Goal: Information Seeking & Learning: Compare options

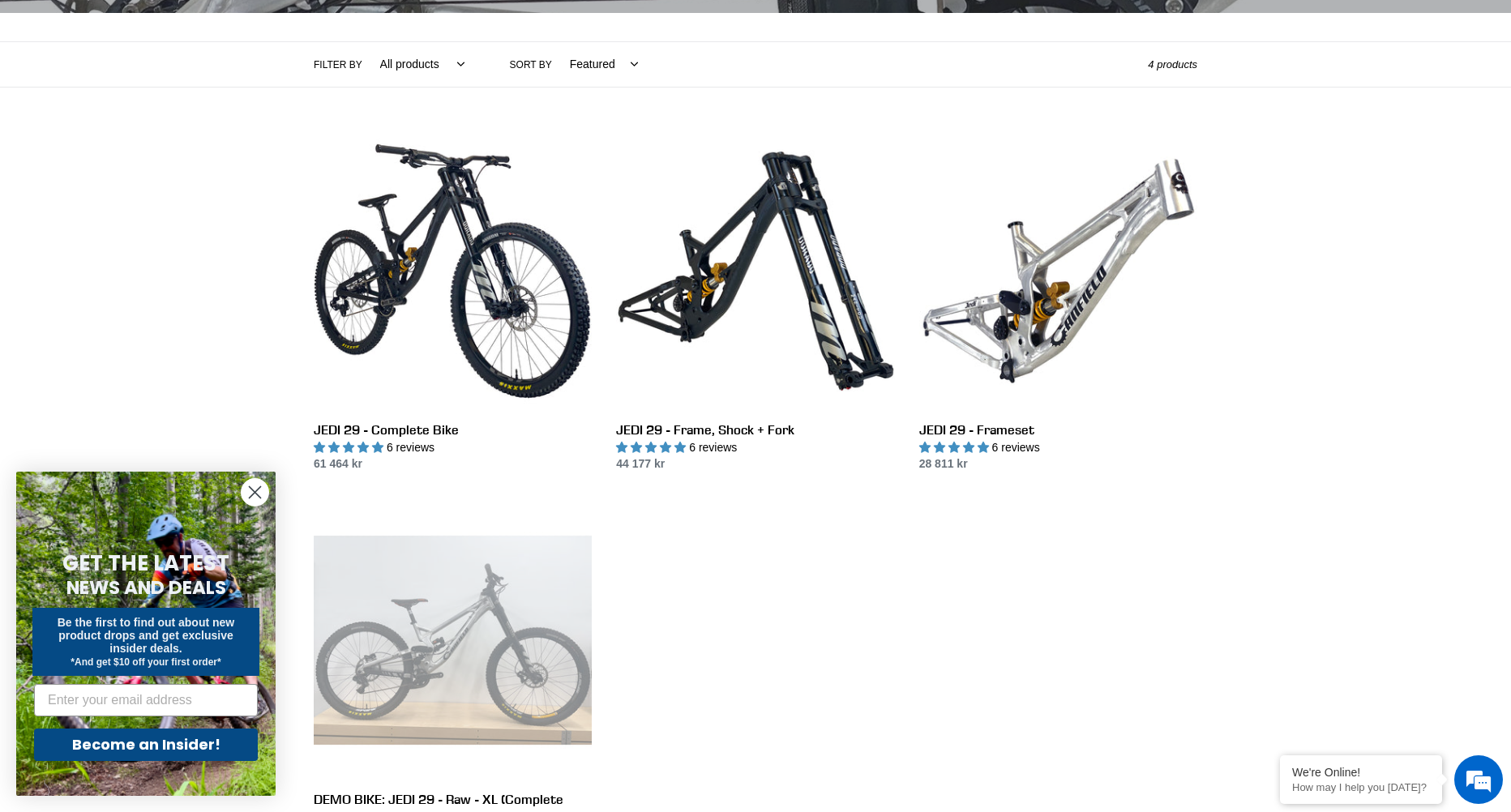
scroll to position [405, 0]
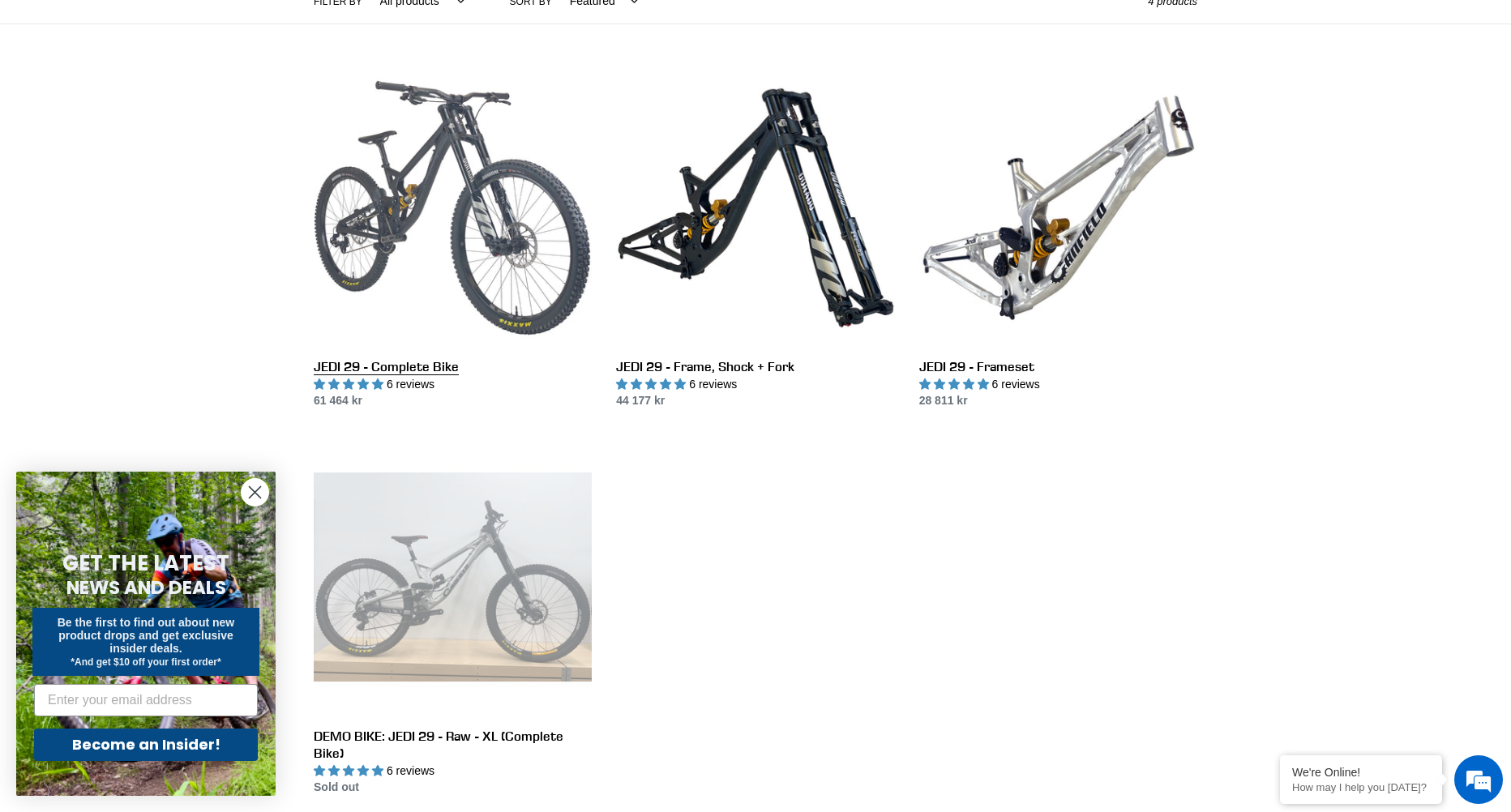
click at [447, 229] on link "JEDI 29 - Complete Bike" at bounding box center [452, 239] width 278 height 342
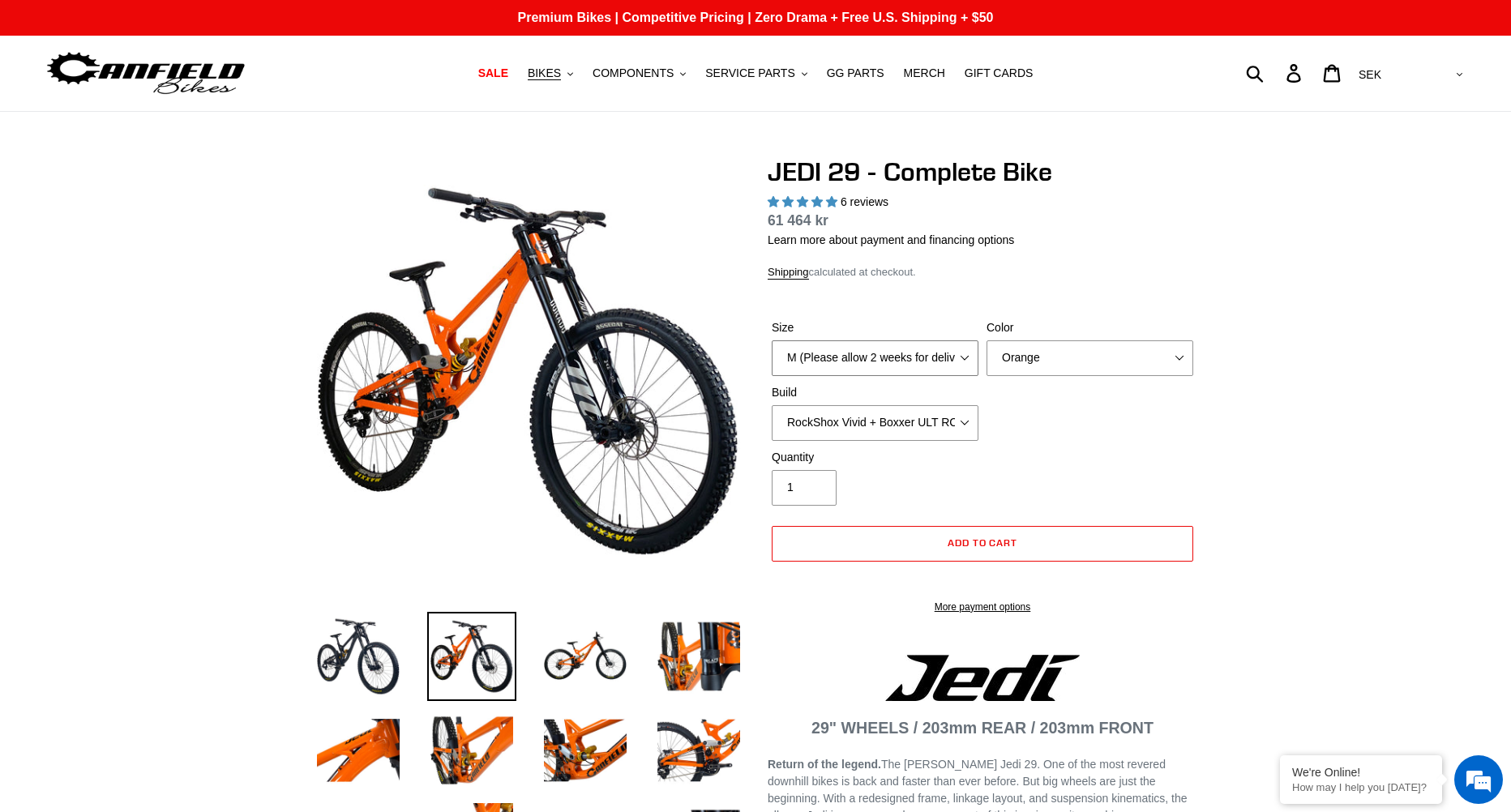
click at [848, 353] on select "M (Please allow 2 weeks for delivery) L (Please allow 2 weeks for delivery) XL …" at bounding box center [875, 358] width 207 height 35
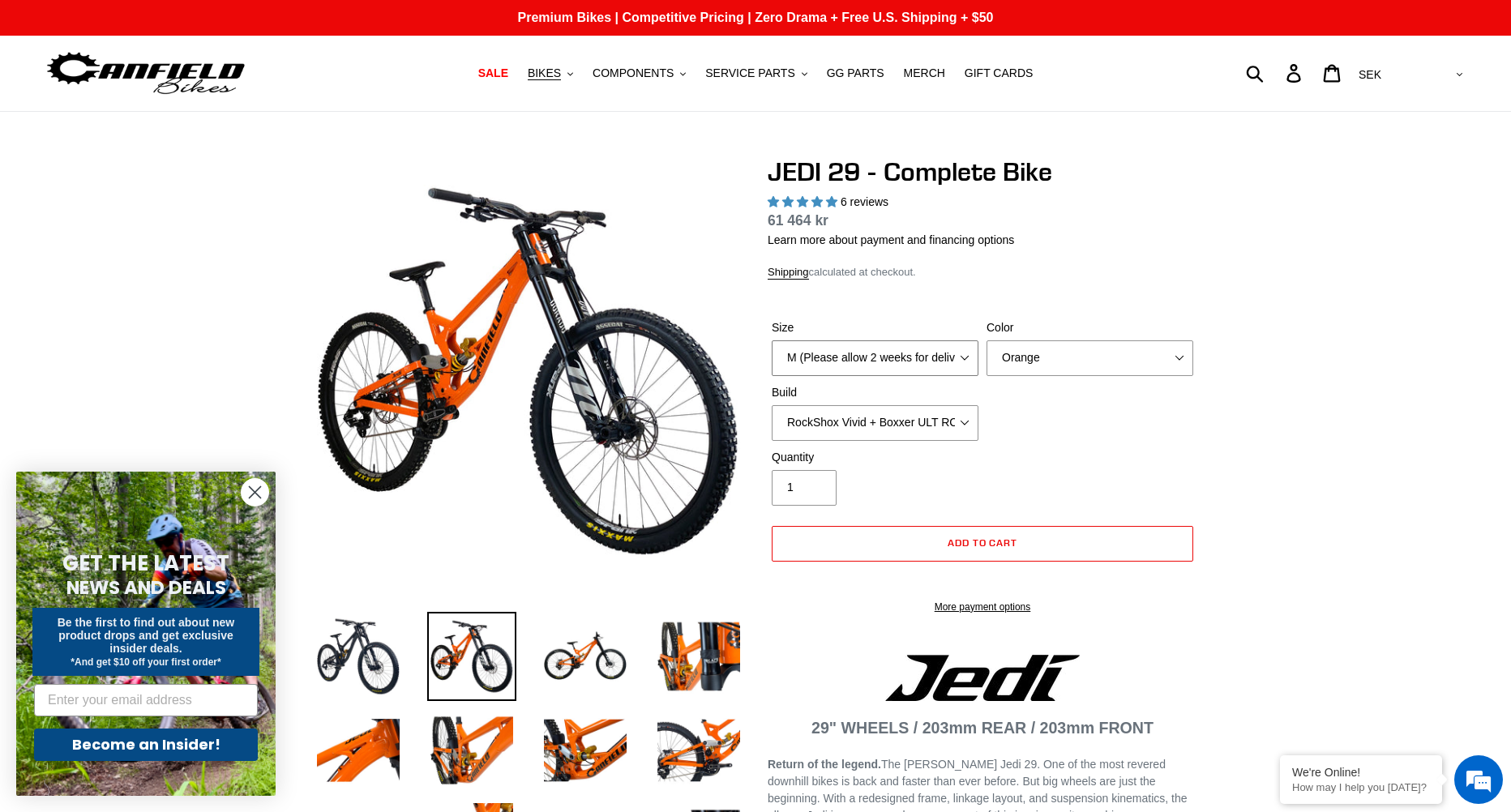
select select "highest-rating"
click at [771, 341] on select "M (Please allow 2 weeks for delivery) L (Please allow 2 weeks for delivery) XL …" at bounding box center [875, 358] width 207 height 35
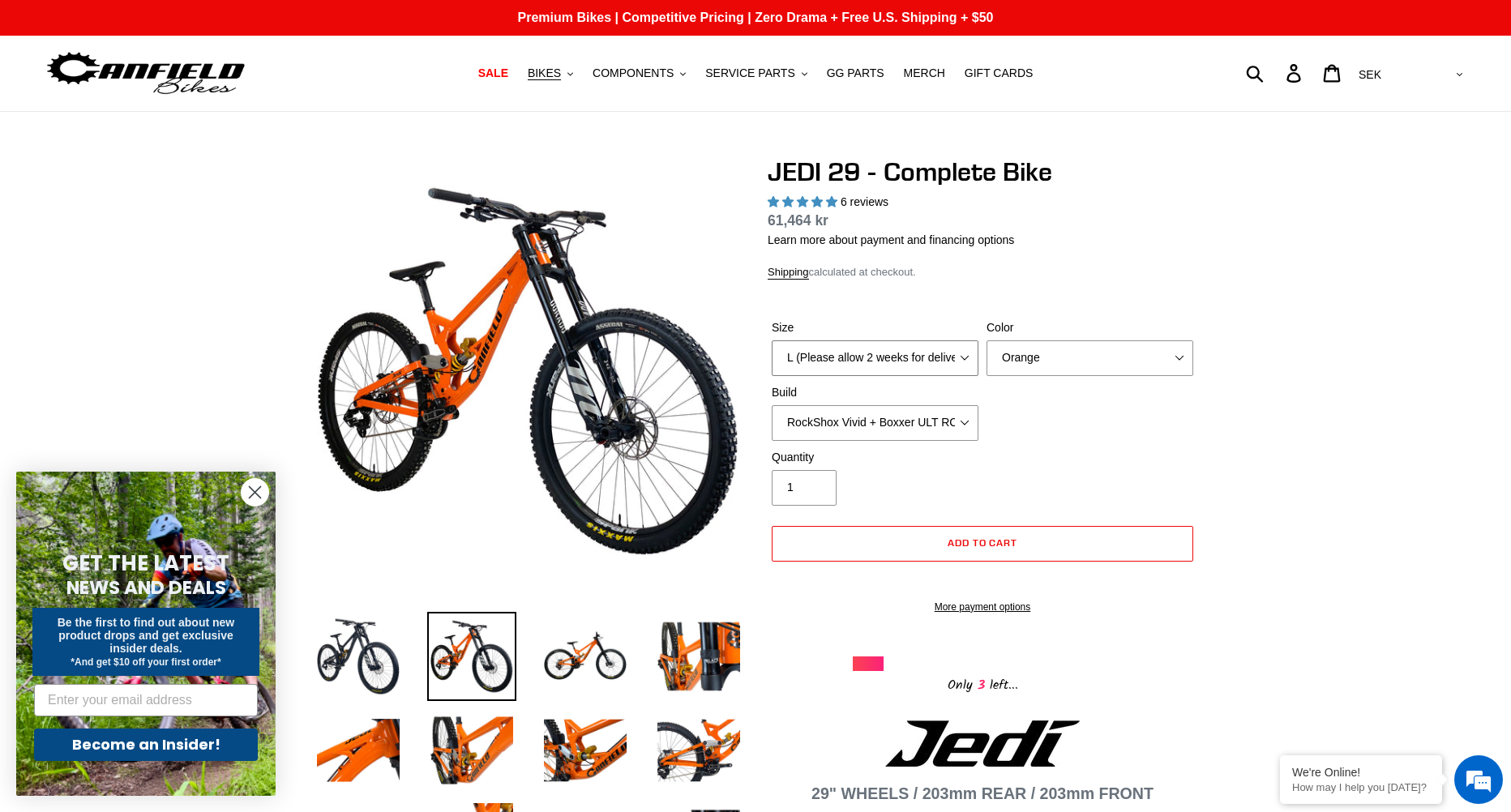
click at [927, 362] on select "M (Please allow 2 weeks for delivery) L (Please allow 2 weeks for delivery) XL …" at bounding box center [875, 358] width 207 height 35
click at [771, 341] on select "M (Please allow 2 weeks for delivery) L (Please allow 2 weeks for delivery) XL …" at bounding box center [875, 358] width 207 height 35
click at [903, 360] on select "M (Please allow 2 weeks for delivery) L (Please allow 2 weeks for delivery) XL …" at bounding box center [875, 358] width 207 height 35
select select "L (Please allow 2 weeks for delivery)"
click at [771, 341] on select "M (Please allow 2 weeks for delivery) L (Please allow 2 weeks for delivery) XL …" at bounding box center [875, 358] width 207 height 35
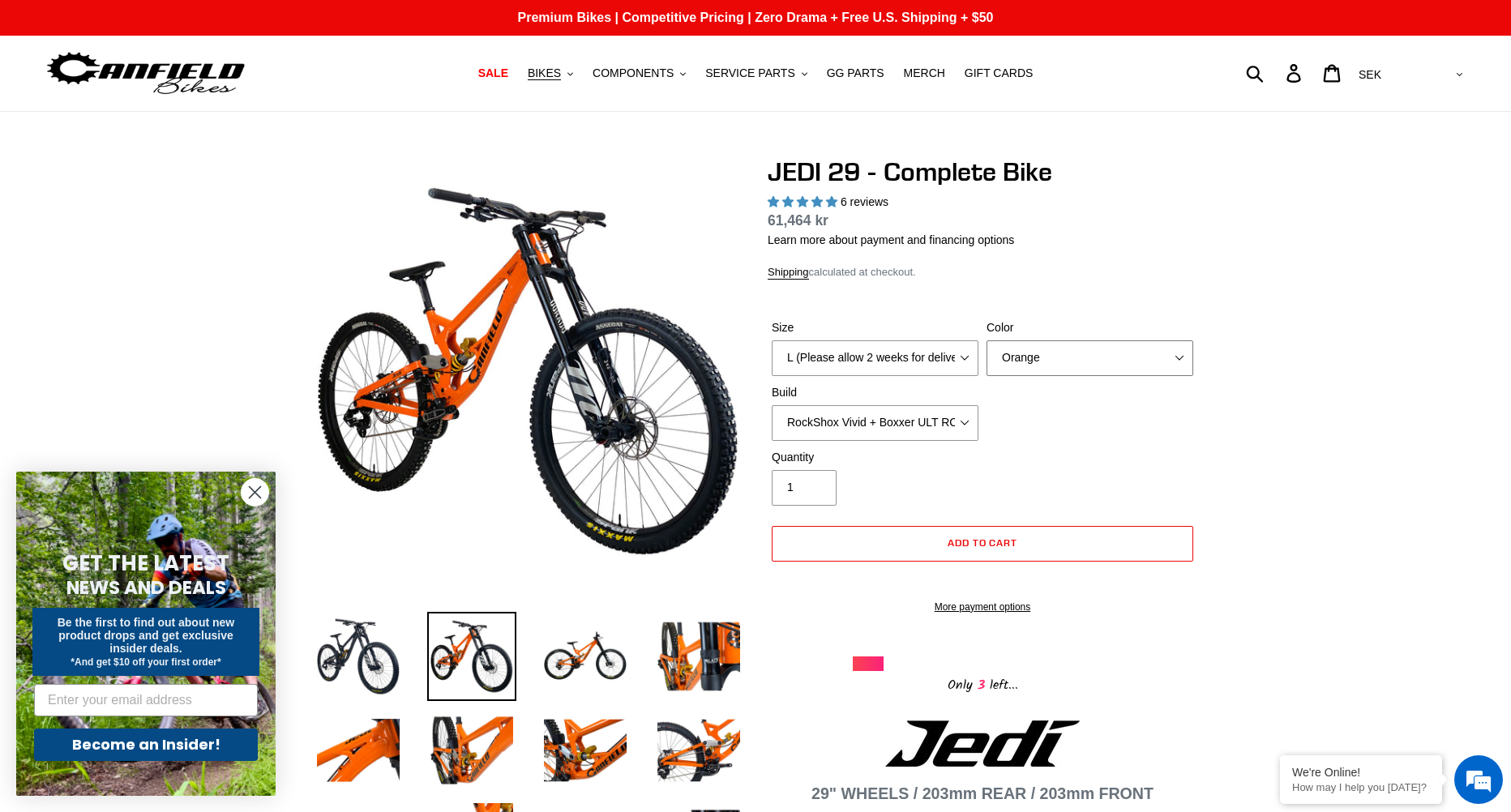
click at [1063, 361] on select "Orange Stealth Black Raw" at bounding box center [1089, 358] width 207 height 35
select select "Stealth Black"
click at [986, 341] on select "Orange Stealth Black Raw" at bounding box center [1089, 358] width 207 height 35
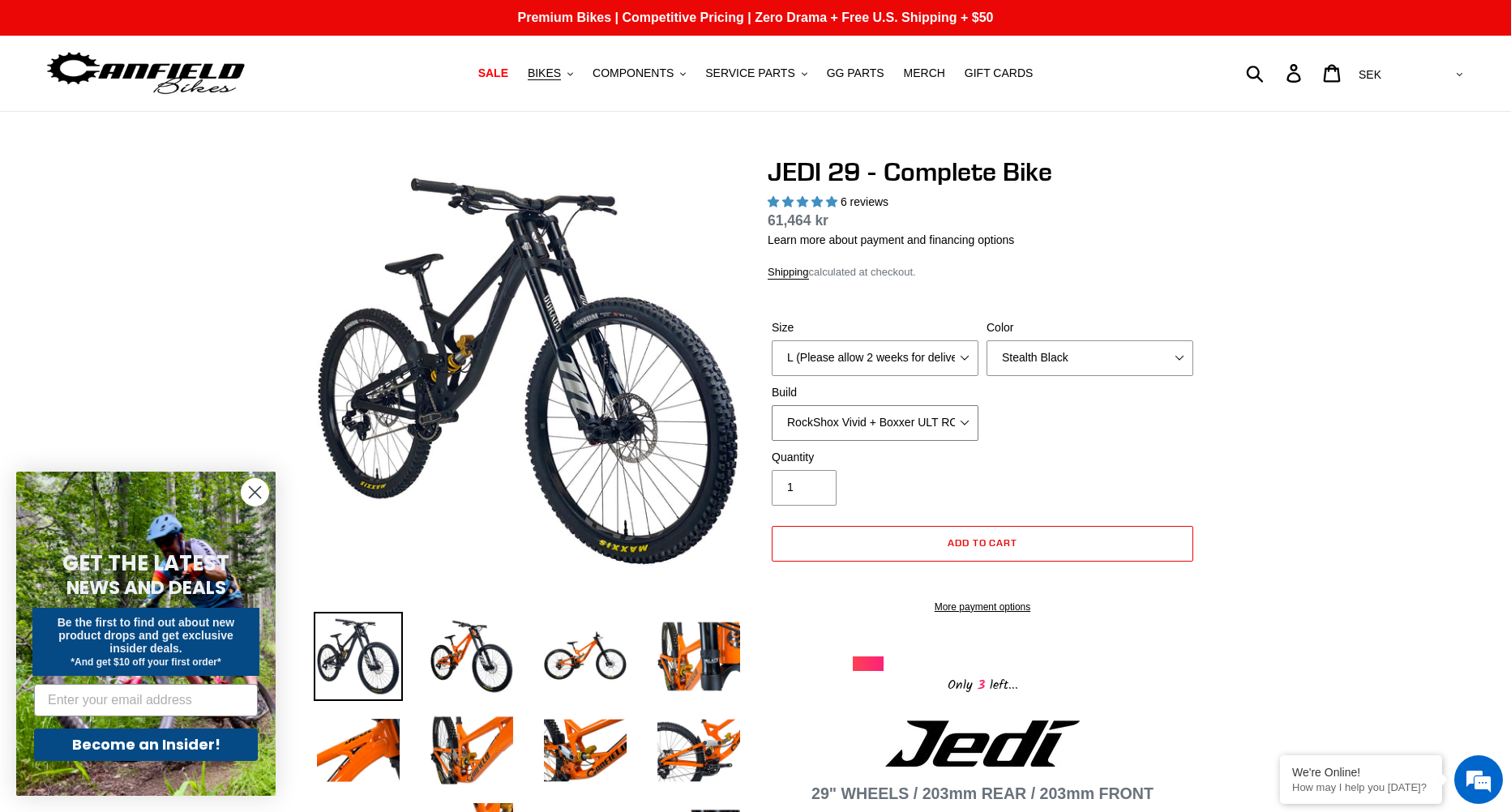
click at [957, 406] on select "RockShox Vivid + Boxxer ULT RC2 C3 200 + SRAM XO RockShox Vivid + Boxxer ULT RC…" at bounding box center [875, 423] width 207 height 35
click at [771, 405] on select "RockShox Vivid + Boxxer ULT RC2 C3 200 + SRAM XO RockShox Vivid + Boxxer ULT RC…" at bounding box center [875, 423] width 207 height 35
click at [905, 413] on select "RockShox Vivid + Boxxer ULT RC2 C3 200 + SRAM XO RockShox Vivid + Boxxer ULT RC…" at bounding box center [875, 423] width 207 height 35
click at [771, 405] on select "RockShox Vivid + Boxxer ULT RC2 C3 200 + SRAM XO RockShox Vivid + Boxxer ULT RC…" at bounding box center [875, 423] width 207 height 35
click at [909, 450] on label "Quantity" at bounding box center [875, 457] width 207 height 17
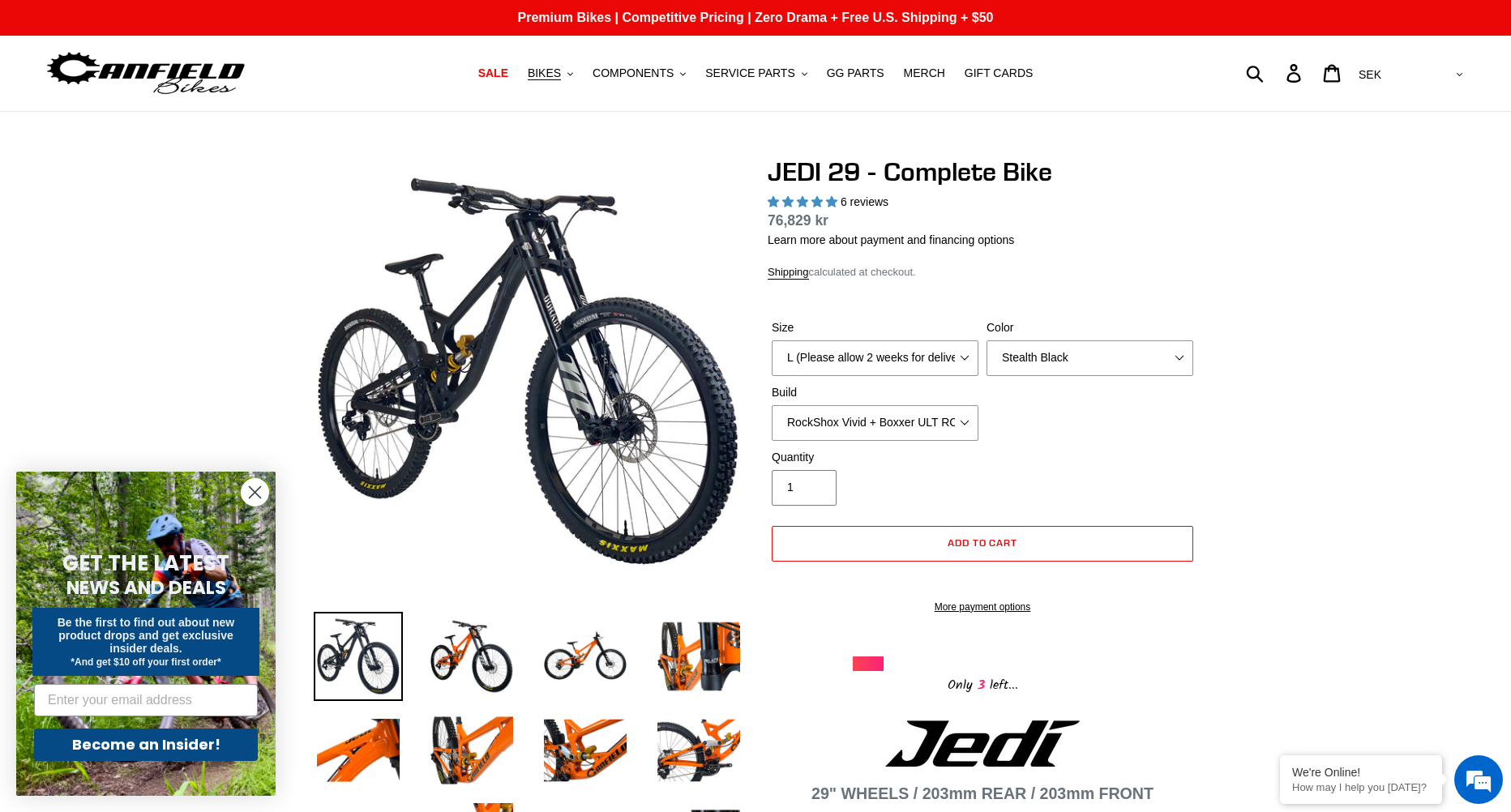
click at [837, 470] on input "1" at bounding box center [803, 488] width 64 height 35
drag, startPoint x: 907, startPoint y: 425, endPoint x: 907, endPoint y: 440, distance: 15.0
click at [907, 425] on select "RockShox Vivid + Boxxer ULT RC2 C3 200 + SRAM XO RockShox Vivid + Boxxer ULT RC…" at bounding box center [875, 423] width 207 height 35
select select "EXT eStoria LOK V3 + EXT Vaia 200 + SRAM XO"
click at [771, 405] on select "RockShox Vivid + Boxxer ULT RC2 C3 200 + SRAM XO RockShox Vivid + Boxxer ULT RC…" at bounding box center [875, 423] width 207 height 35
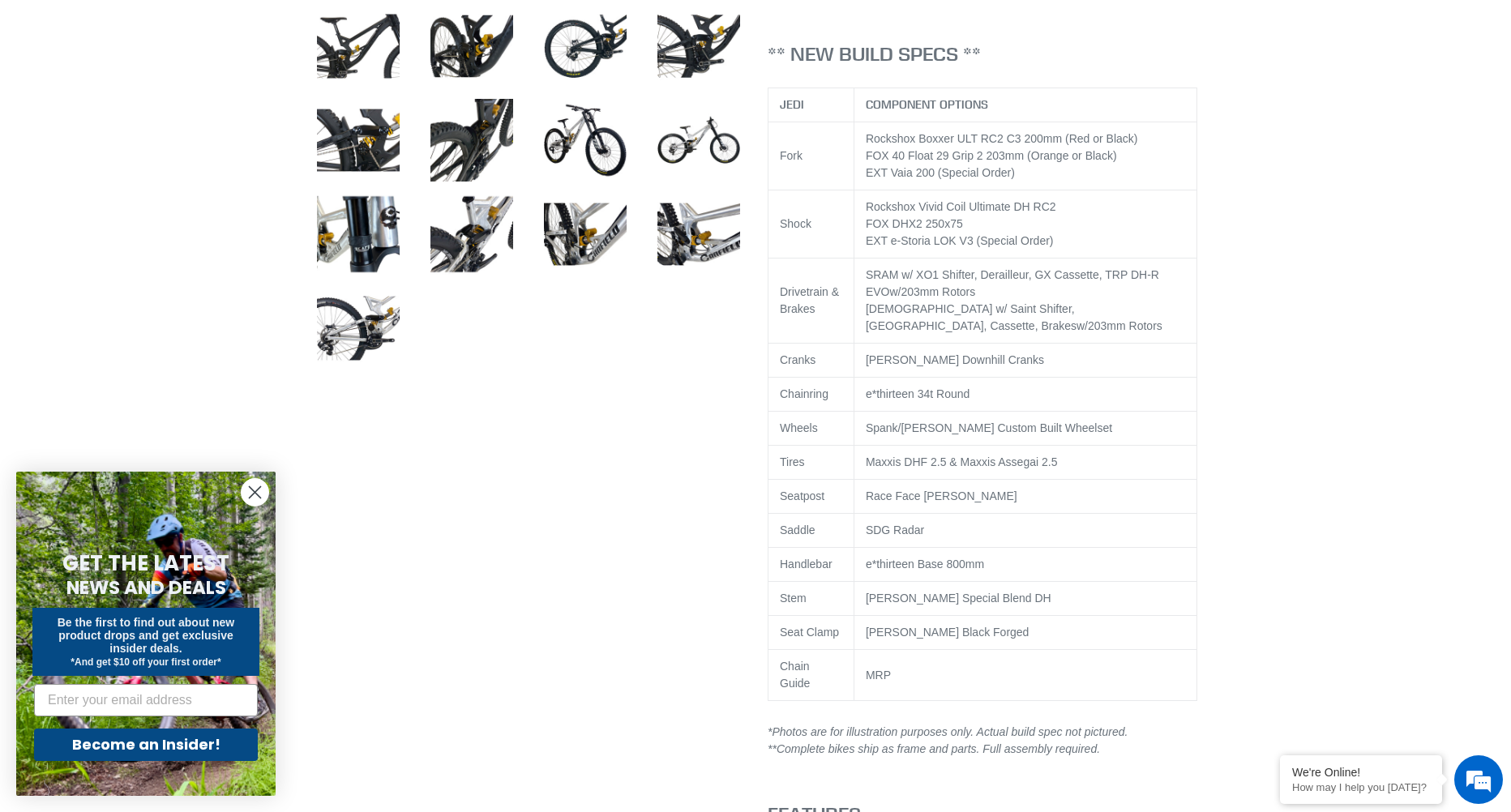
scroll to position [891, 0]
click at [259, 493] on circle "Close dialog" at bounding box center [255, 492] width 26 height 26
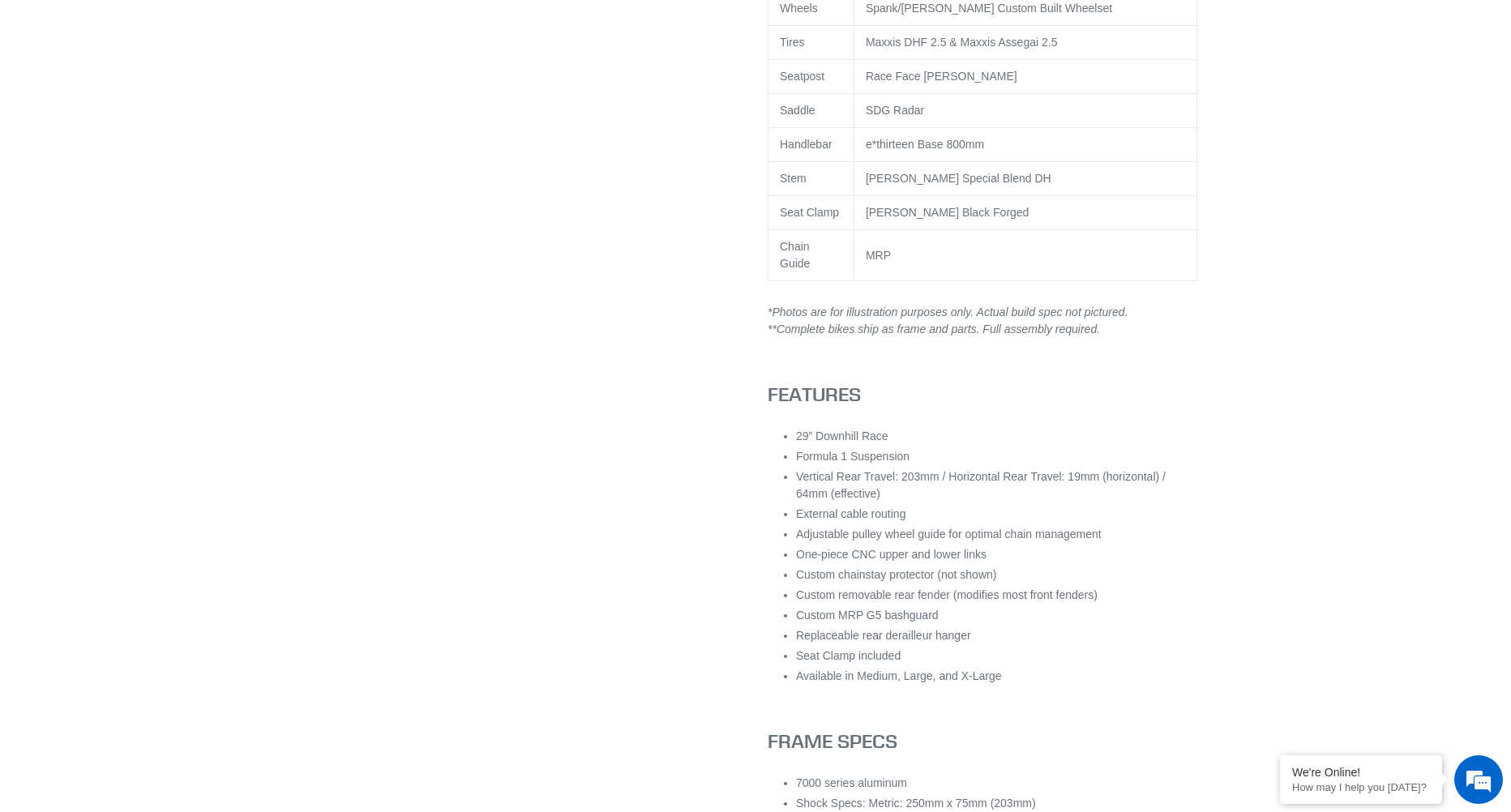
scroll to position [0, 0]
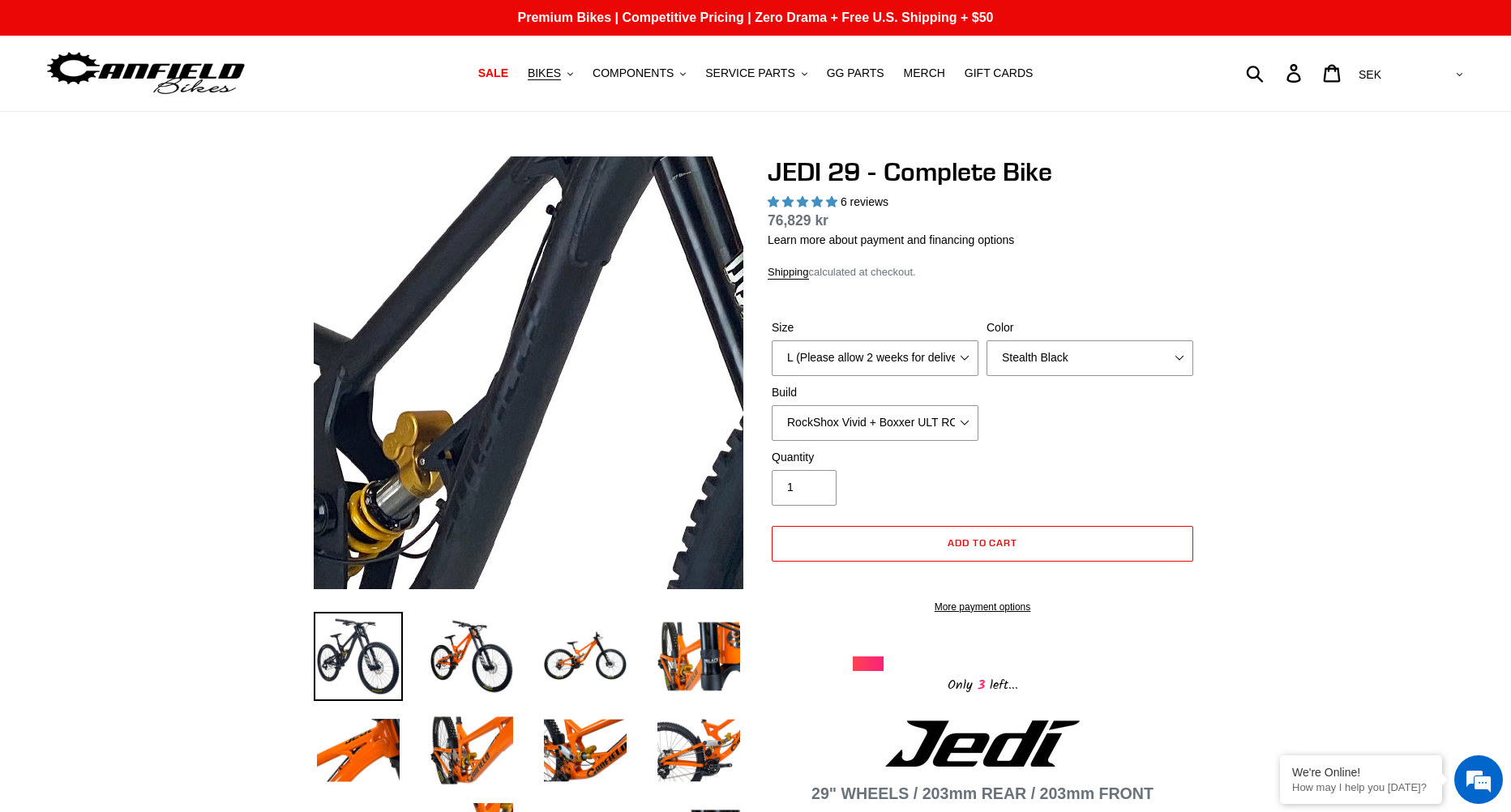
click at [481, 309] on img at bounding box center [665, 553] width 1660 height 1660
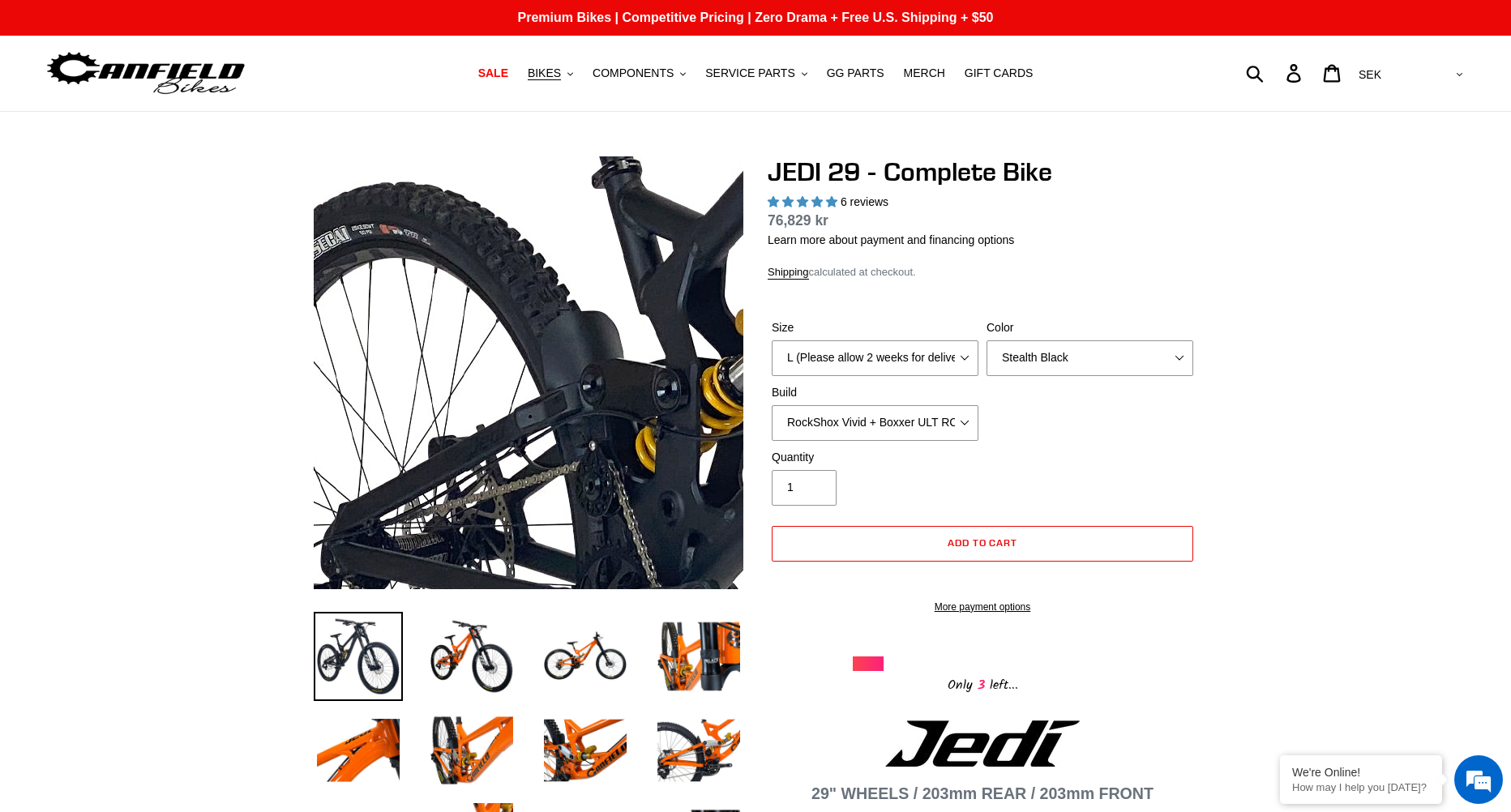
drag, startPoint x: 357, startPoint y: 352, endPoint x: 208, endPoint y: 317, distance: 153.1
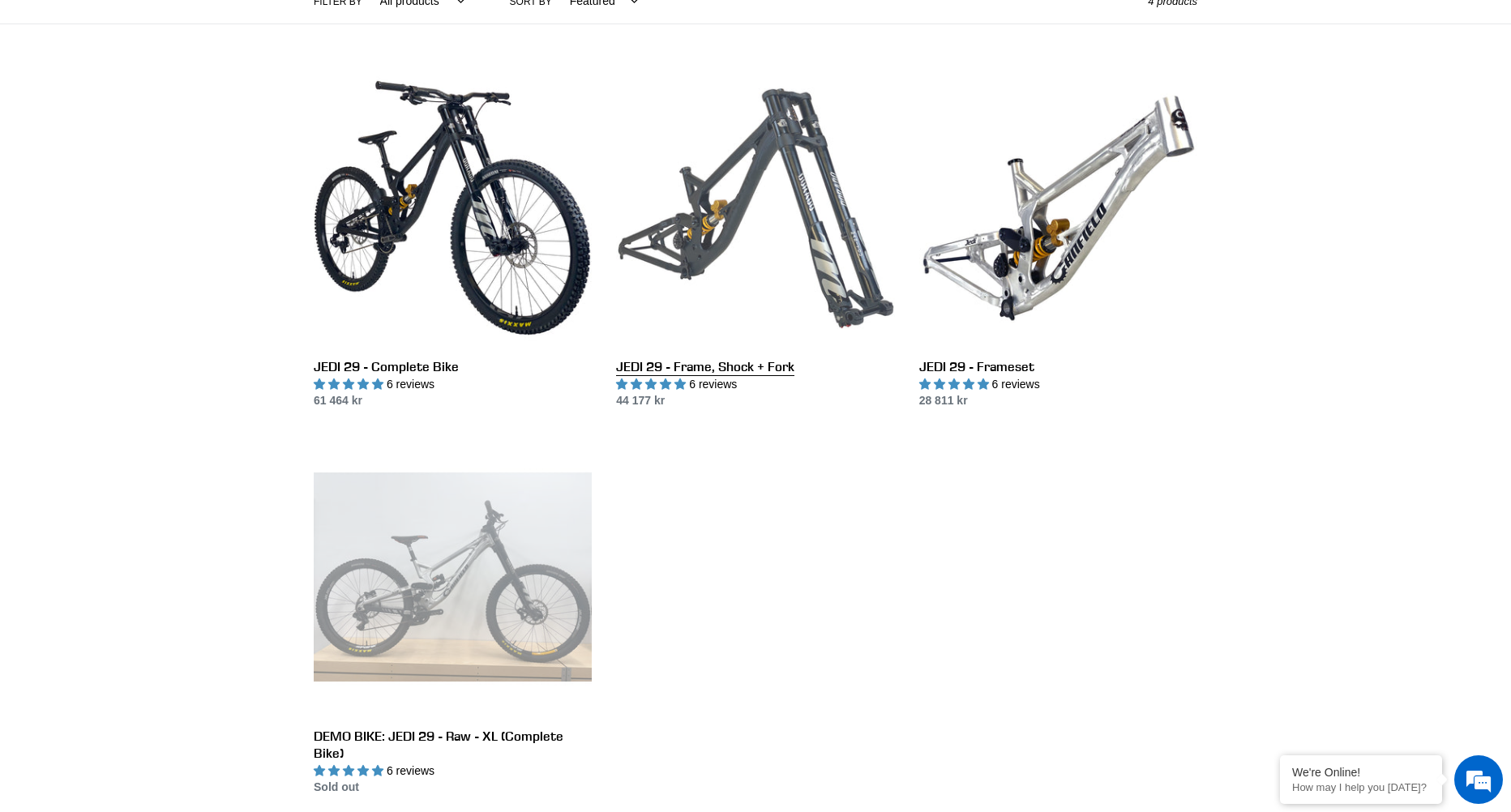
click at [751, 173] on link "JEDI 29 - Frame, Shock + Fork" at bounding box center [755, 239] width 278 height 342
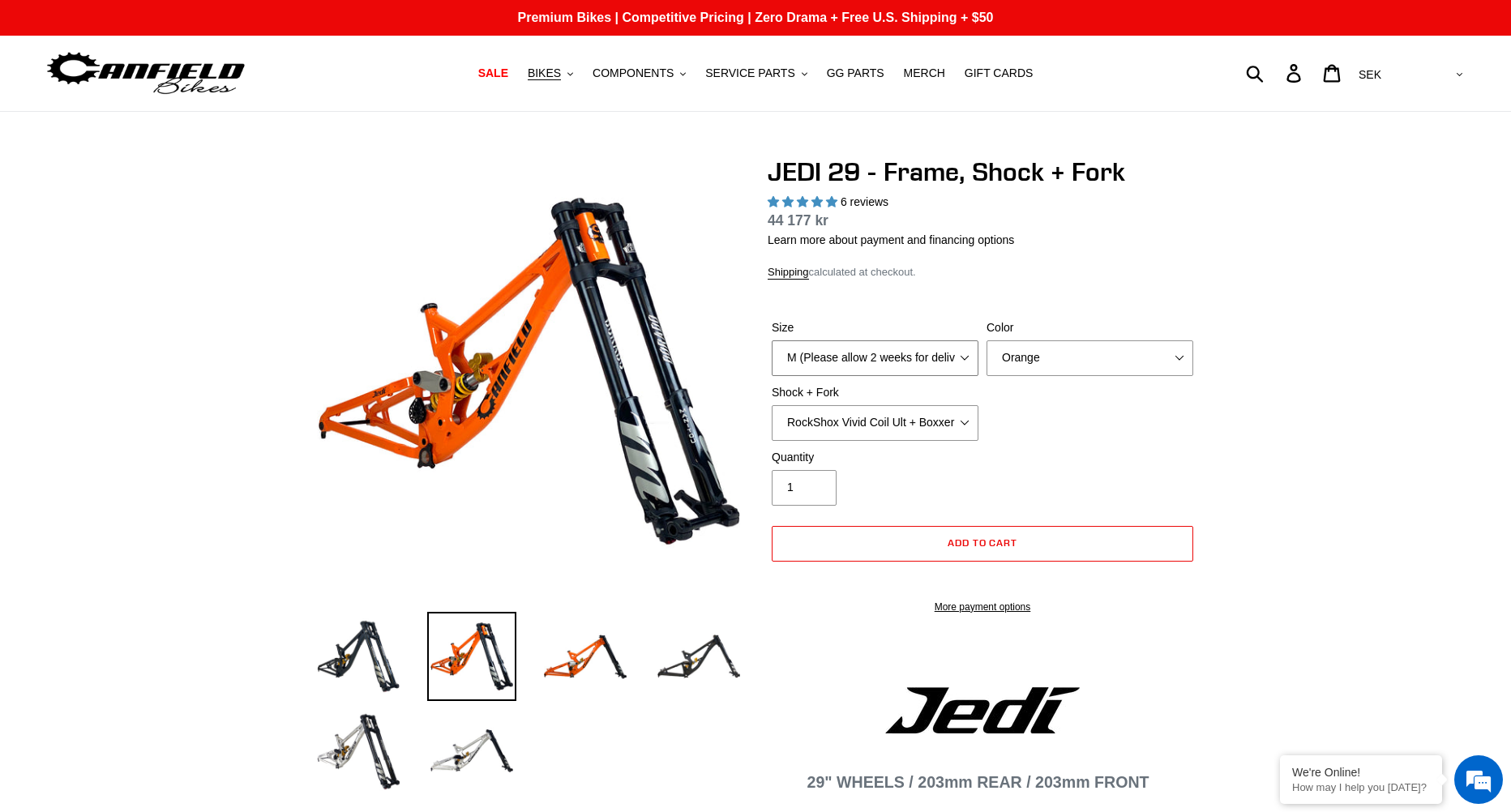
click at [857, 342] on select "M (Please allow 2 weeks for delivery) L (Please allow 2 weeks for delivery) XL" at bounding box center [875, 358] width 207 height 35
select select "highest-rating"
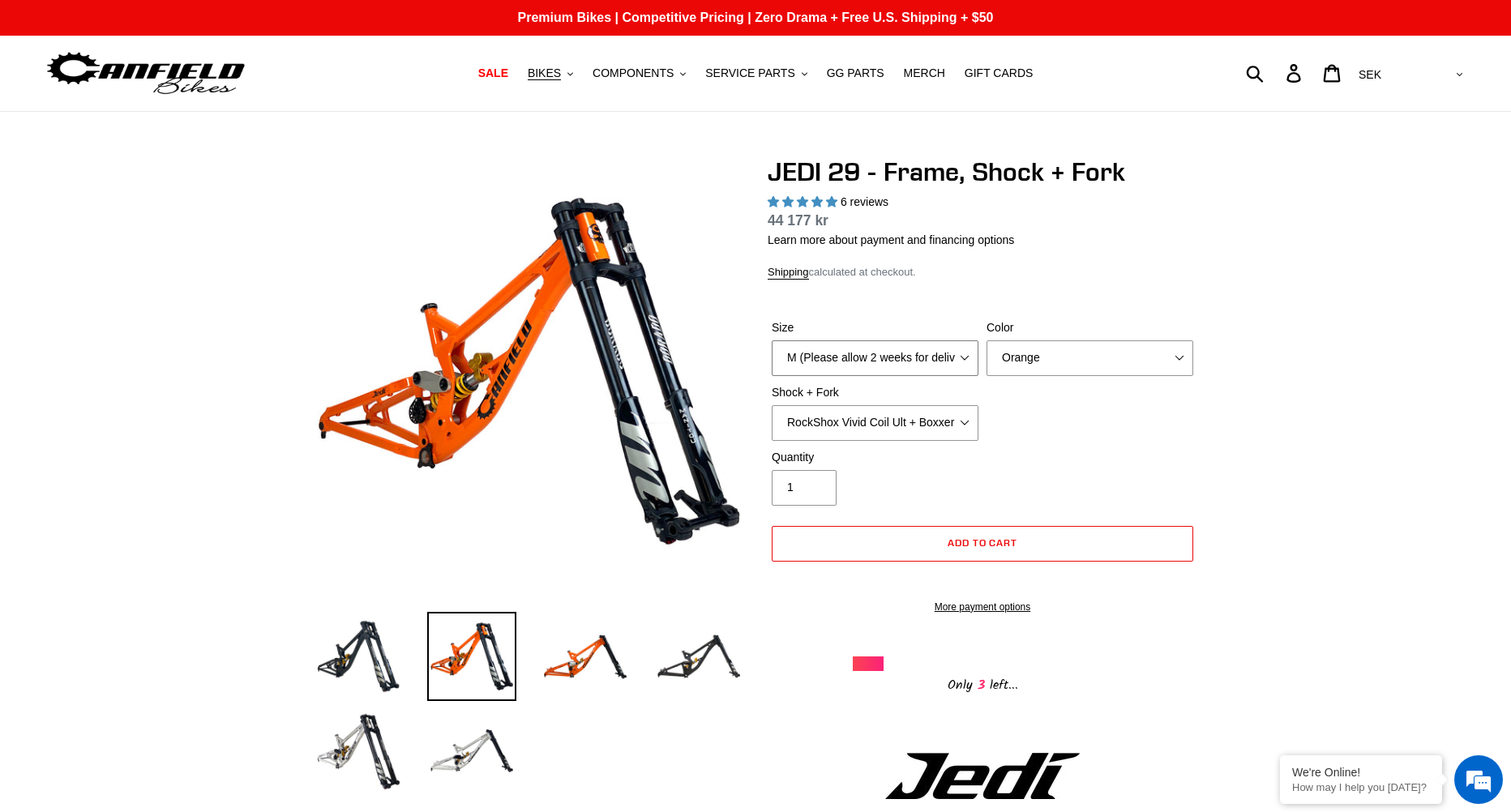
select select "L (Please allow 2 weeks for delivery)"
click at [771, 341] on select "M (Please allow 2 weeks for delivery) L (Please allow 2 weeks for delivery) XL" at bounding box center [875, 358] width 207 height 35
click at [1034, 347] on select "Orange Stealth Black Raw" at bounding box center [1089, 358] width 207 height 35
select select "Stealth Black"
click at [986, 341] on select "Orange Stealth Black Raw" at bounding box center [1089, 358] width 207 height 35
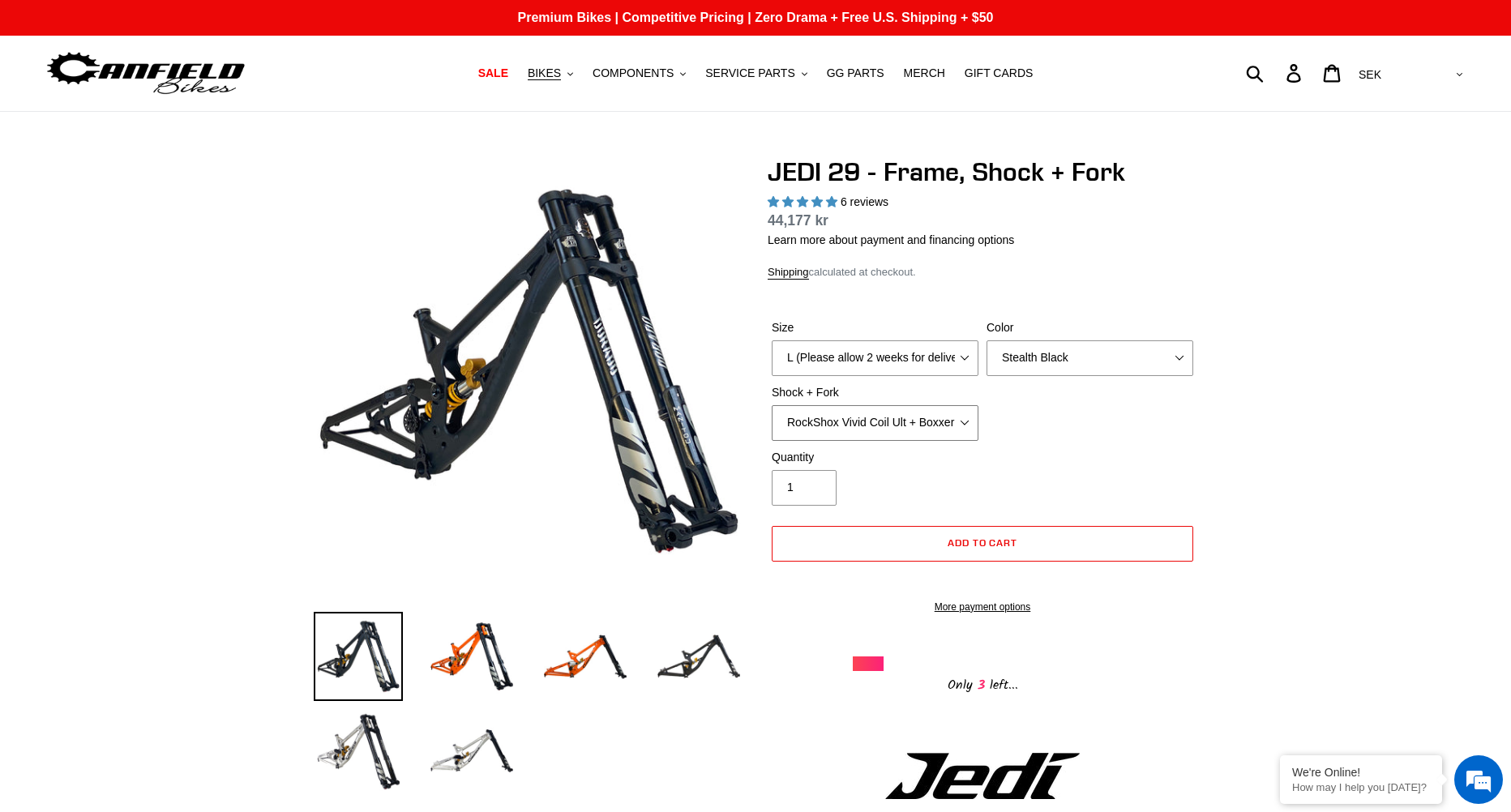
click at [878, 411] on select "RockShox Vivid Coil Ult + Boxxer RC2 C3 Ult Fox DHX2 250x75 + Fox 40 Float Grip…" at bounding box center [875, 423] width 207 height 35
select select "EXT Storia LOK V3 + EXT Vaia 200"
click at [771, 405] on select "RockShox Vivid Coil Ult + Boxxer RC2 C3 Ult Fox DHX2 250x75 + Fox 40 Float Grip…" at bounding box center [875, 423] width 207 height 35
click at [708, 633] on img at bounding box center [698, 656] width 89 height 89
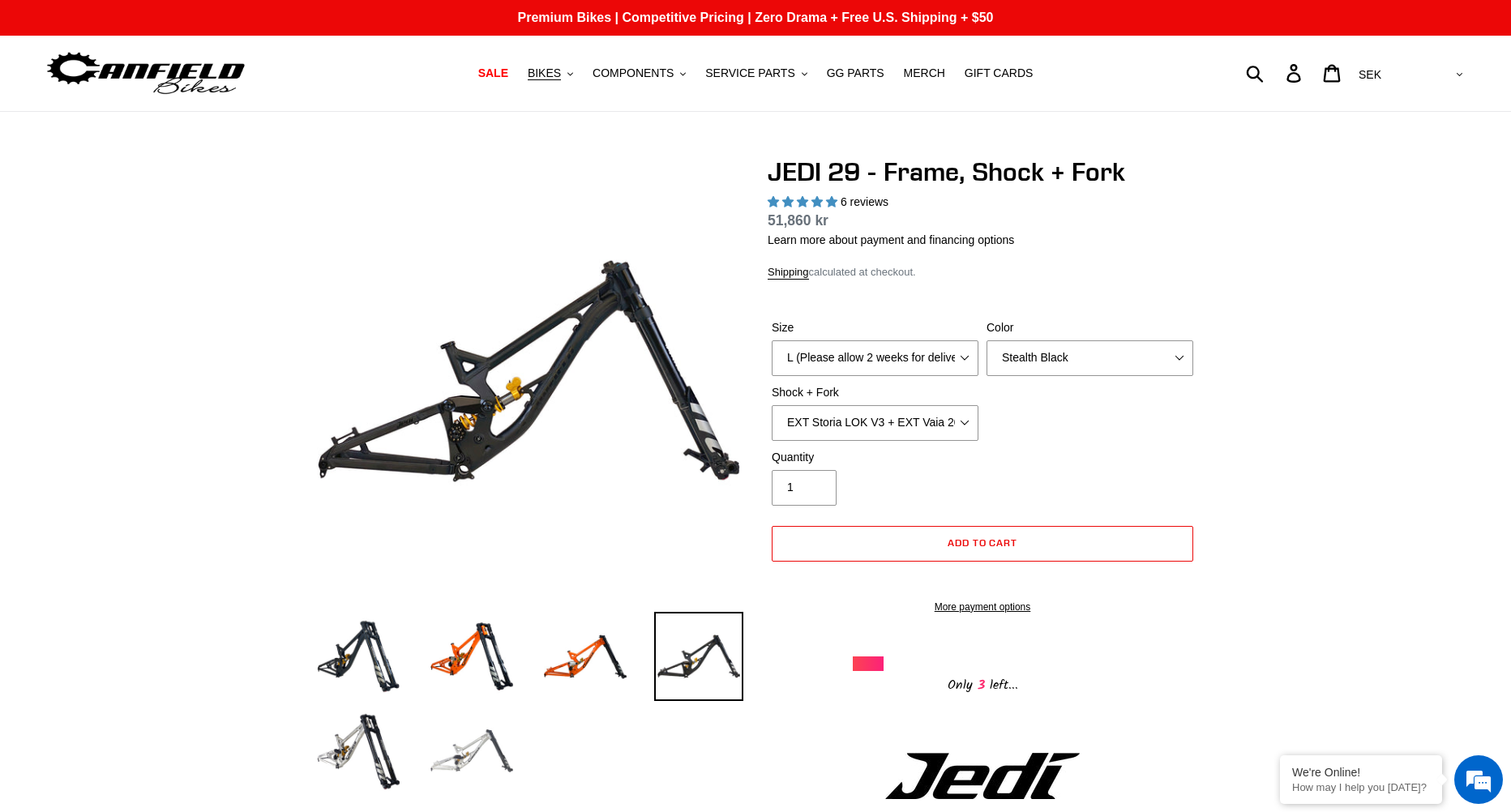
click at [476, 737] on img at bounding box center [471, 750] width 89 height 89
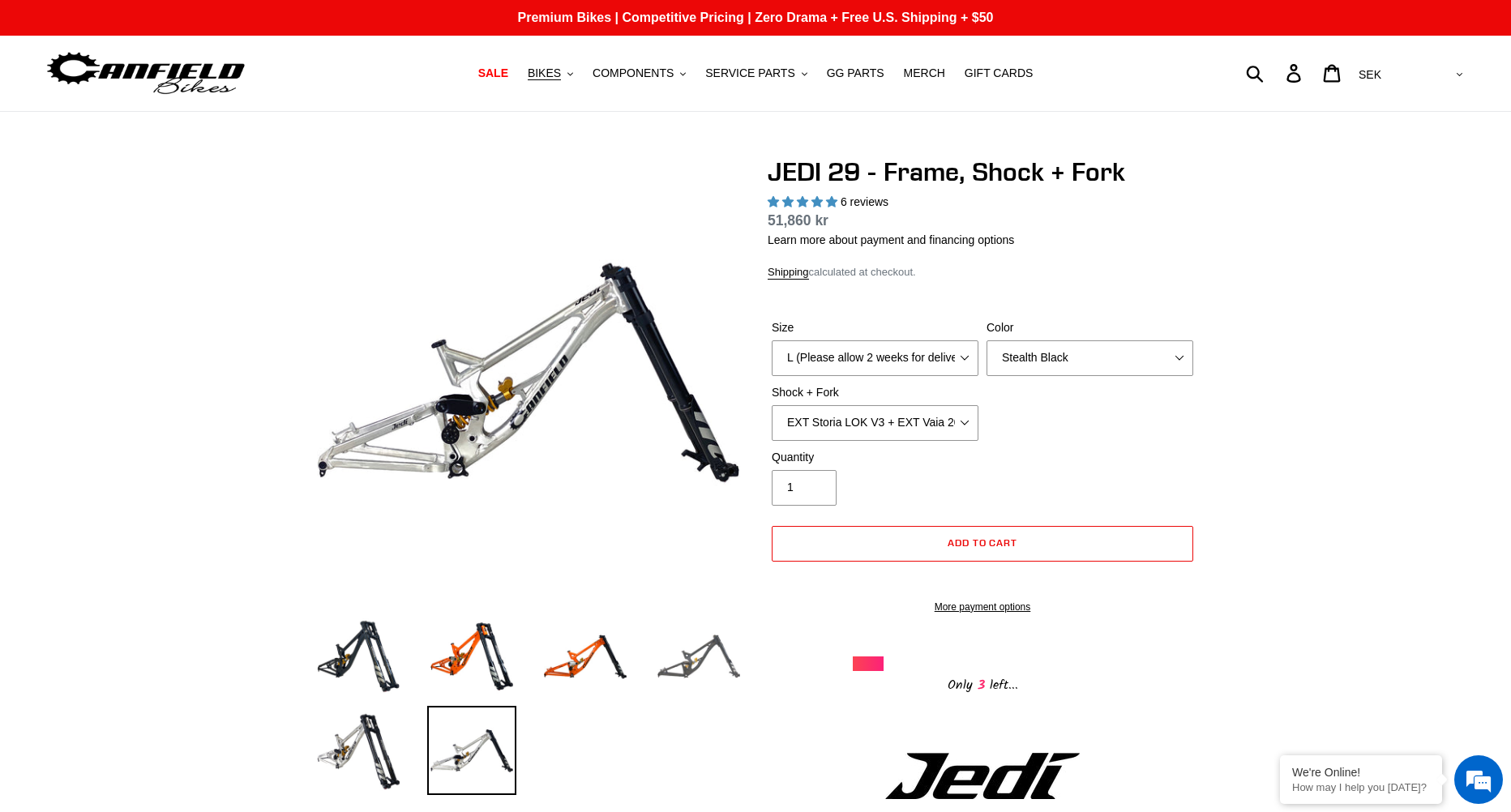
click at [679, 662] on img at bounding box center [698, 656] width 89 height 89
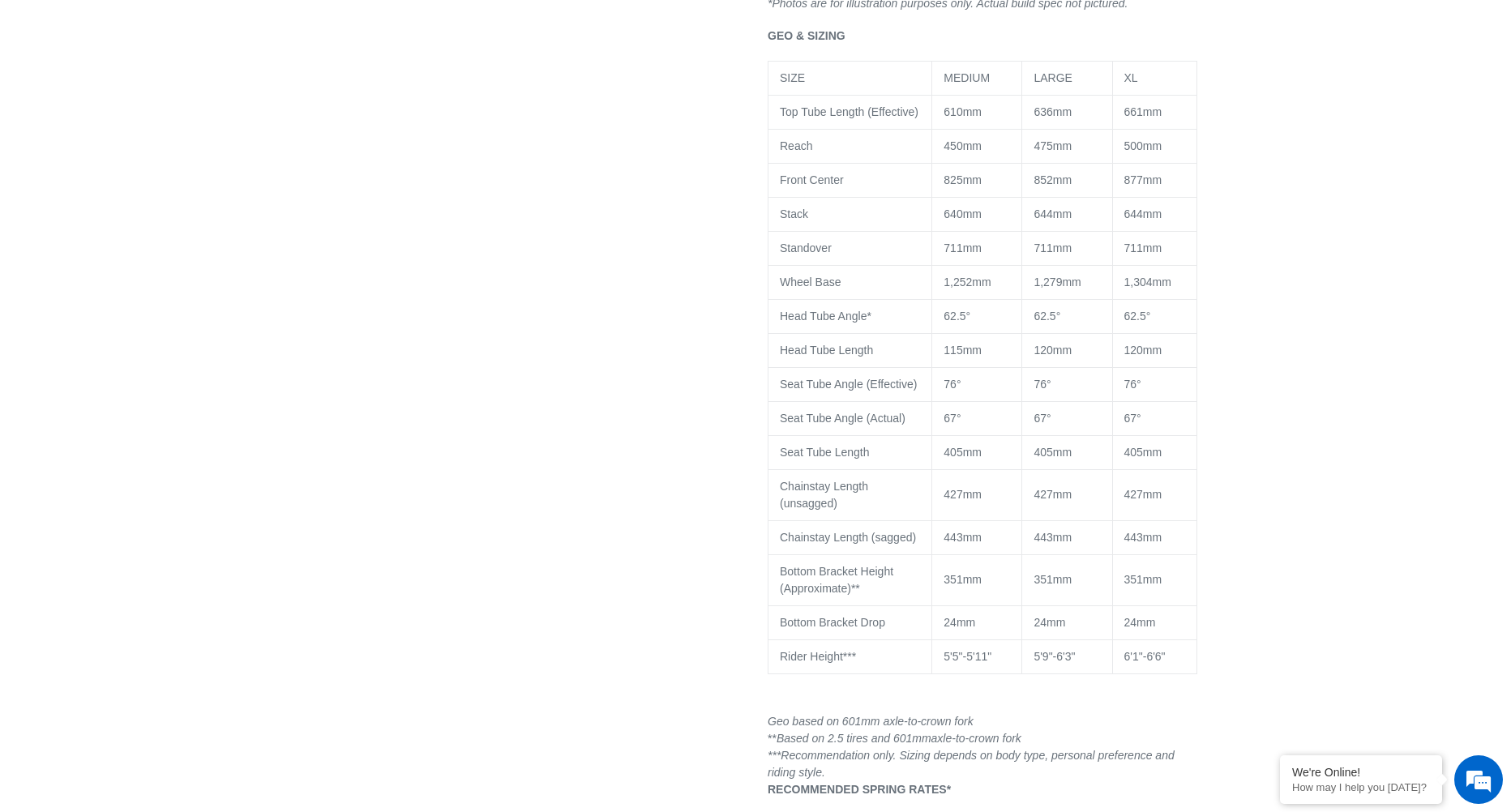
scroll to position [1702, 0]
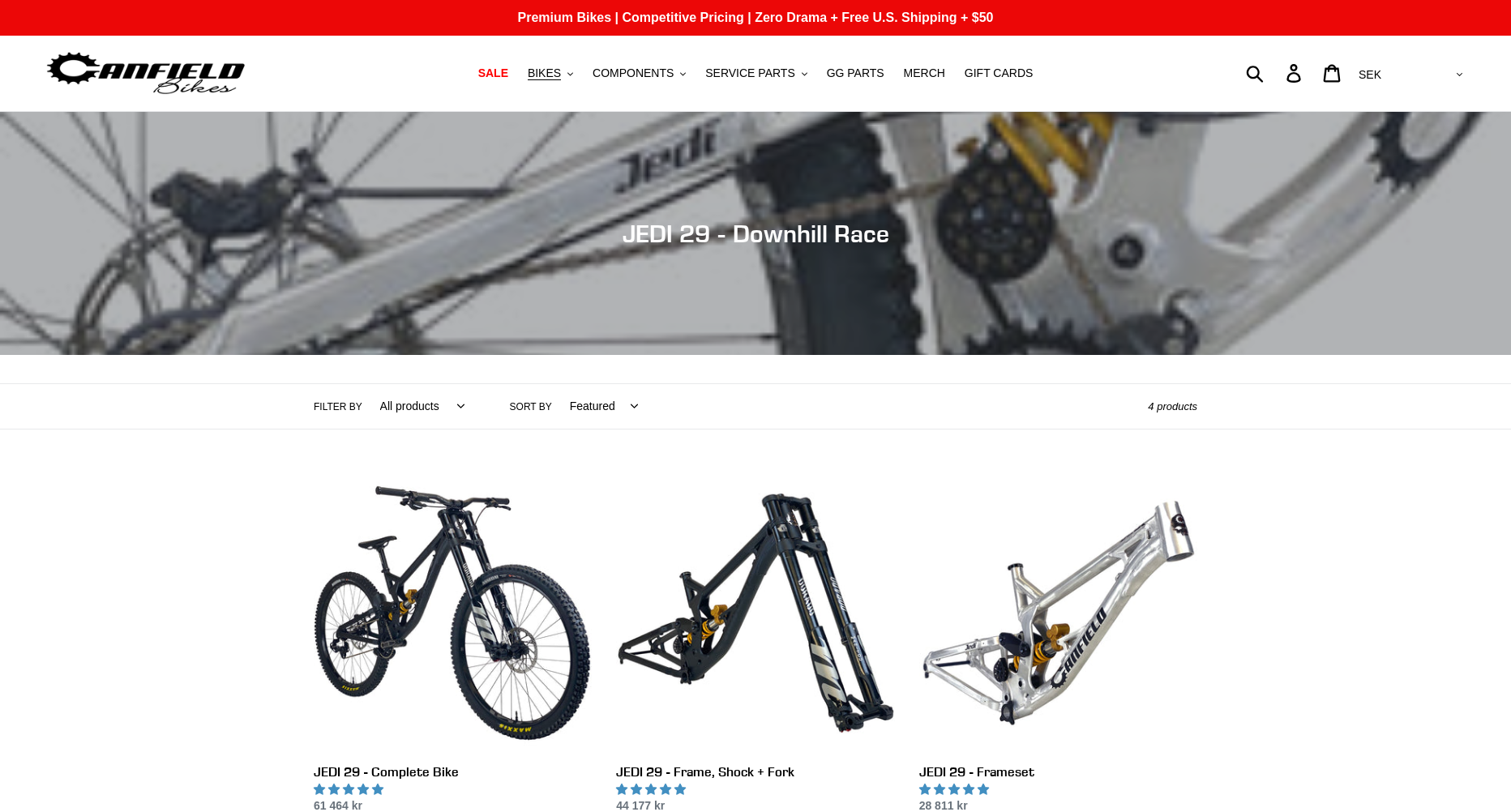
scroll to position [418, 0]
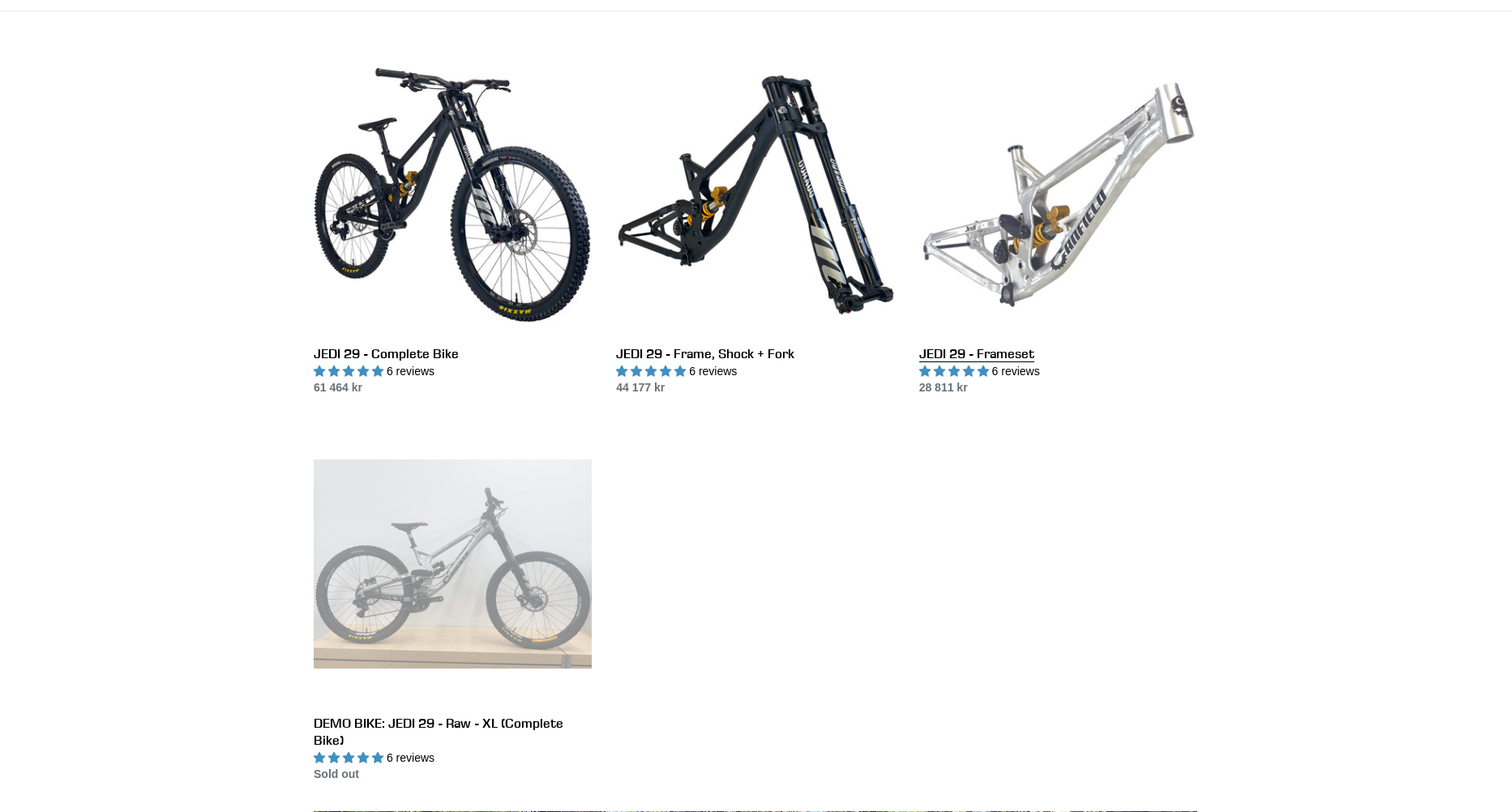
click at [1077, 301] on link "JEDI 29 - Frameset" at bounding box center [1057, 226] width 278 height 342
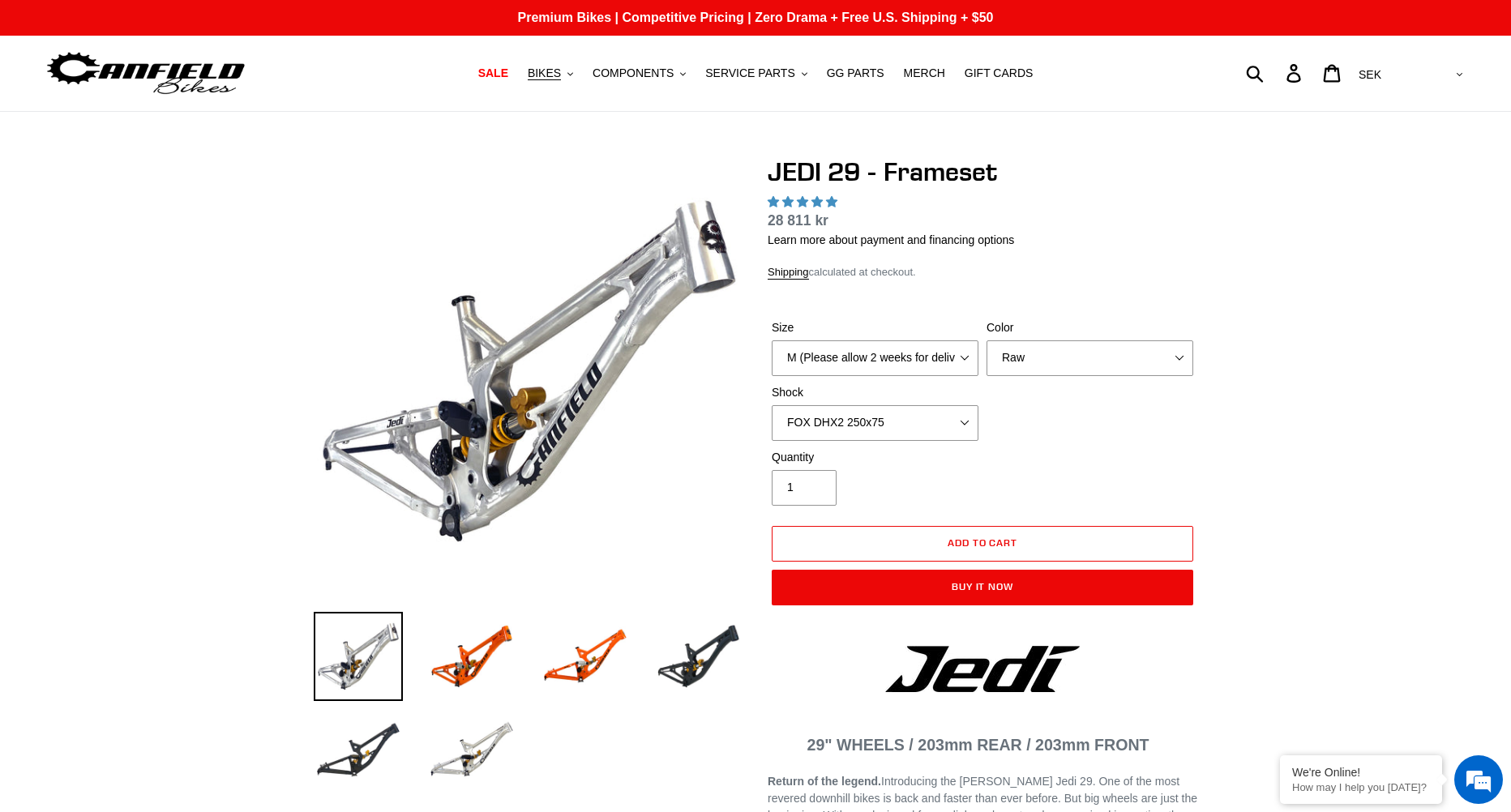
select select "highest-rating"
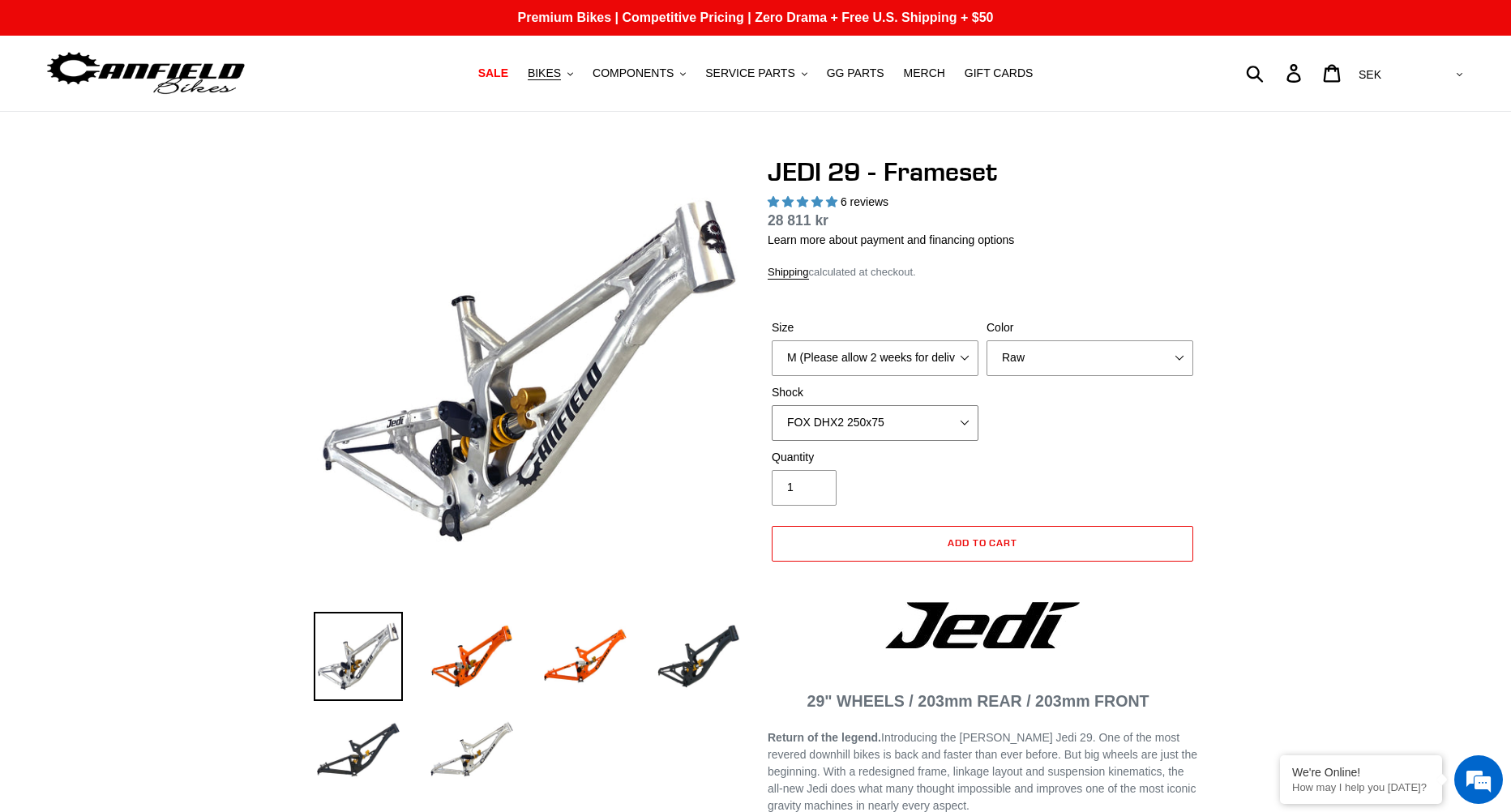
click at [871, 410] on select "No Shock FOX DHX2 250x75 RockShox Vivid Ultimate DH 250x75 EXT e-Storia LOX V3" at bounding box center [875, 423] width 207 height 35
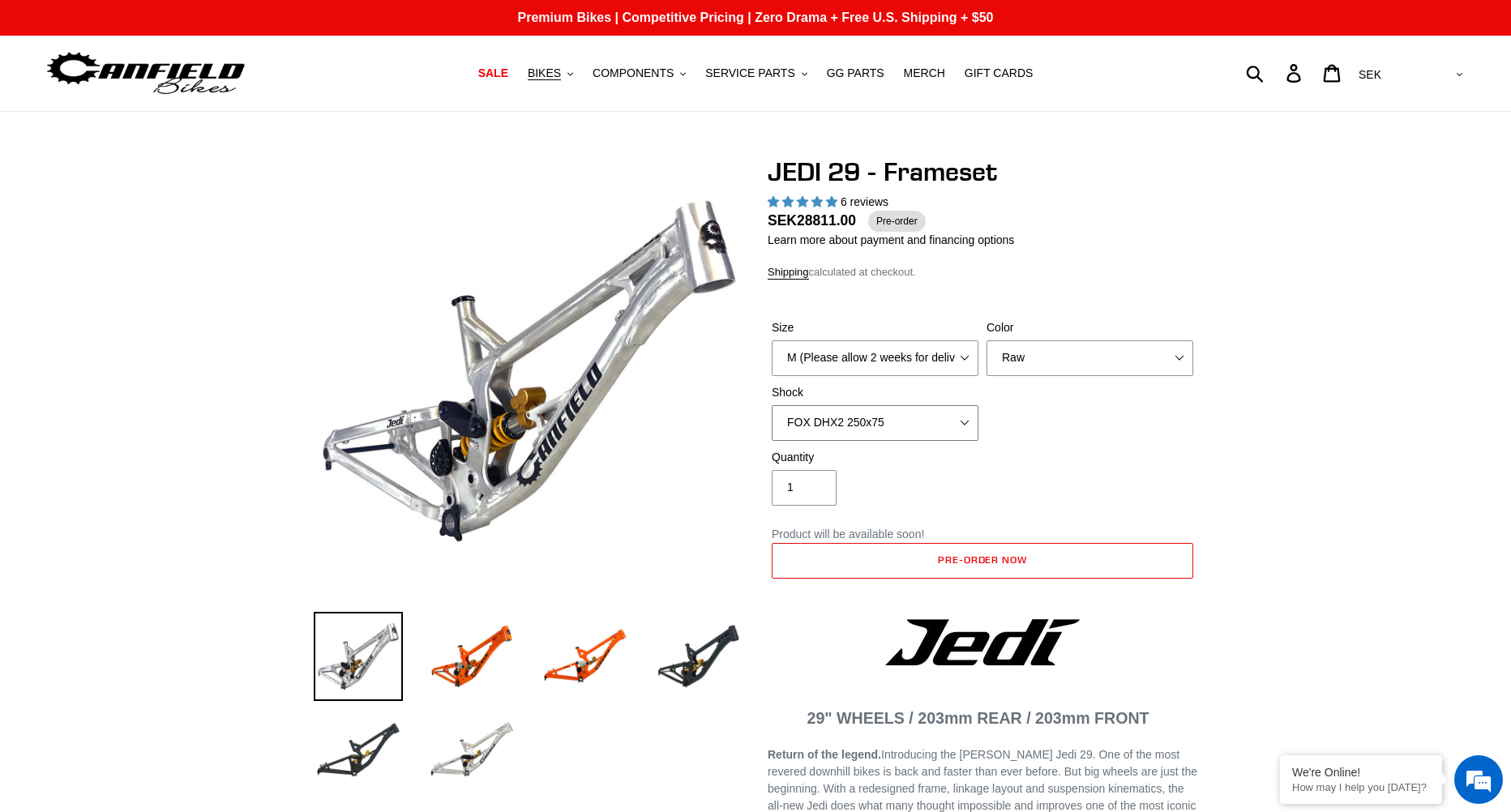
select select "EXT e-Storia LOX V3"
click at [771, 405] on select "No Shock FOX DHX2 250x75 RockShox Vivid Ultimate DH 250x75 EXT e-Storia LOX V3" at bounding box center [875, 423] width 207 height 35
click at [860, 357] on select "M (Please allow 2 weeks for delivery) L (Please allow 2 weeks for delivery) XL" at bounding box center [875, 358] width 207 height 35
select select "L (Please allow 2 weeks for delivery)"
click at [771, 341] on select "M (Please allow 2 weeks for delivery) L (Please allow 2 weeks for delivery) XL" at bounding box center [875, 358] width 207 height 35
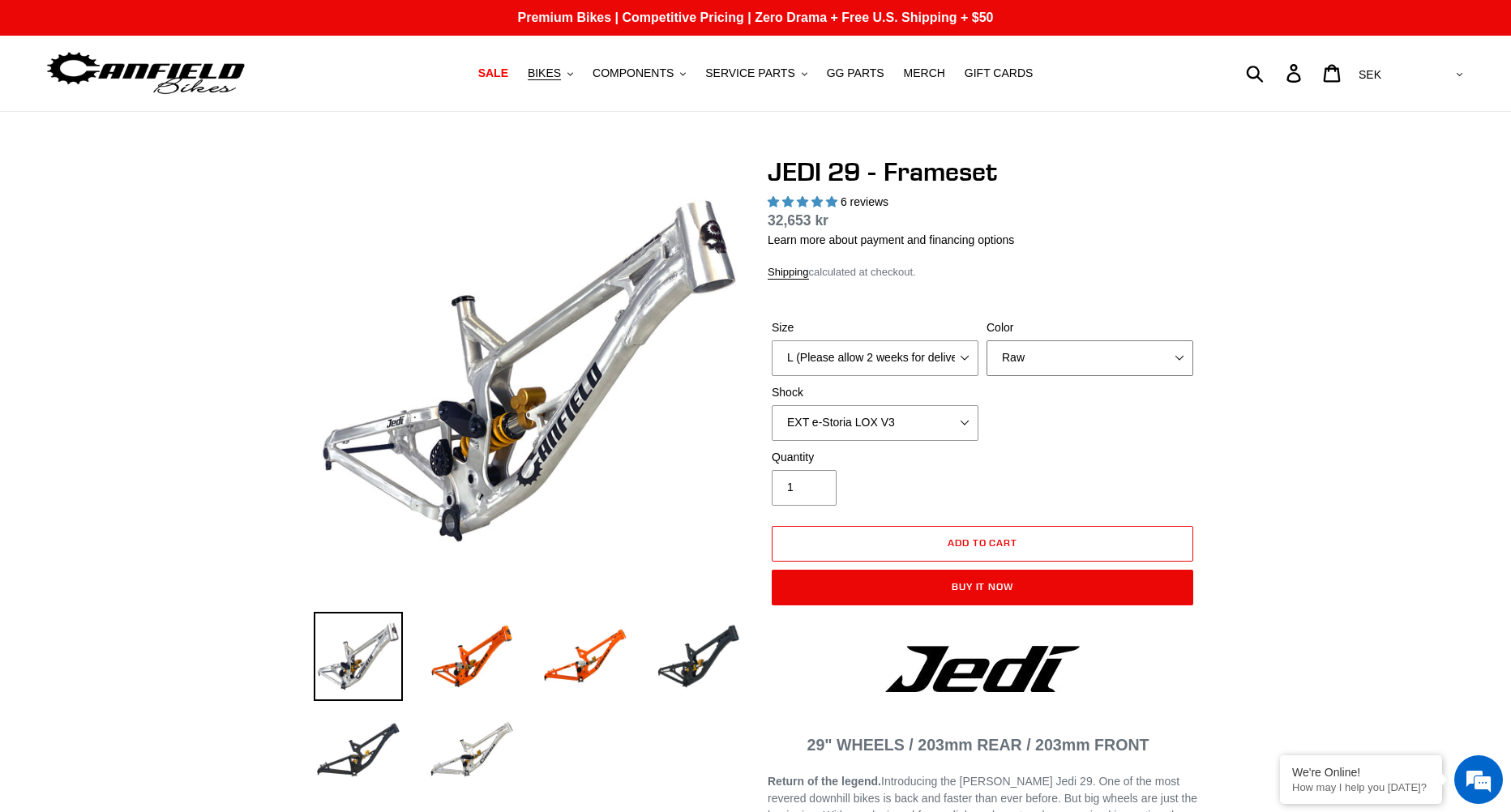
click at [1012, 346] on select "Orange Raw Stealth Black" at bounding box center [1089, 358] width 207 height 35
click at [986, 341] on select "Orange Raw Stealth Black" at bounding box center [1089, 358] width 207 height 35
click at [1044, 353] on select "Orange Raw Stealth Black" at bounding box center [1089, 358] width 207 height 35
click at [986, 341] on select "Orange Raw Stealth Black" at bounding box center [1089, 358] width 207 height 35
click at [1056, 362] on select "Orange Raw Stealth Black" at bounding box center [1089, 358] width 207 height 35
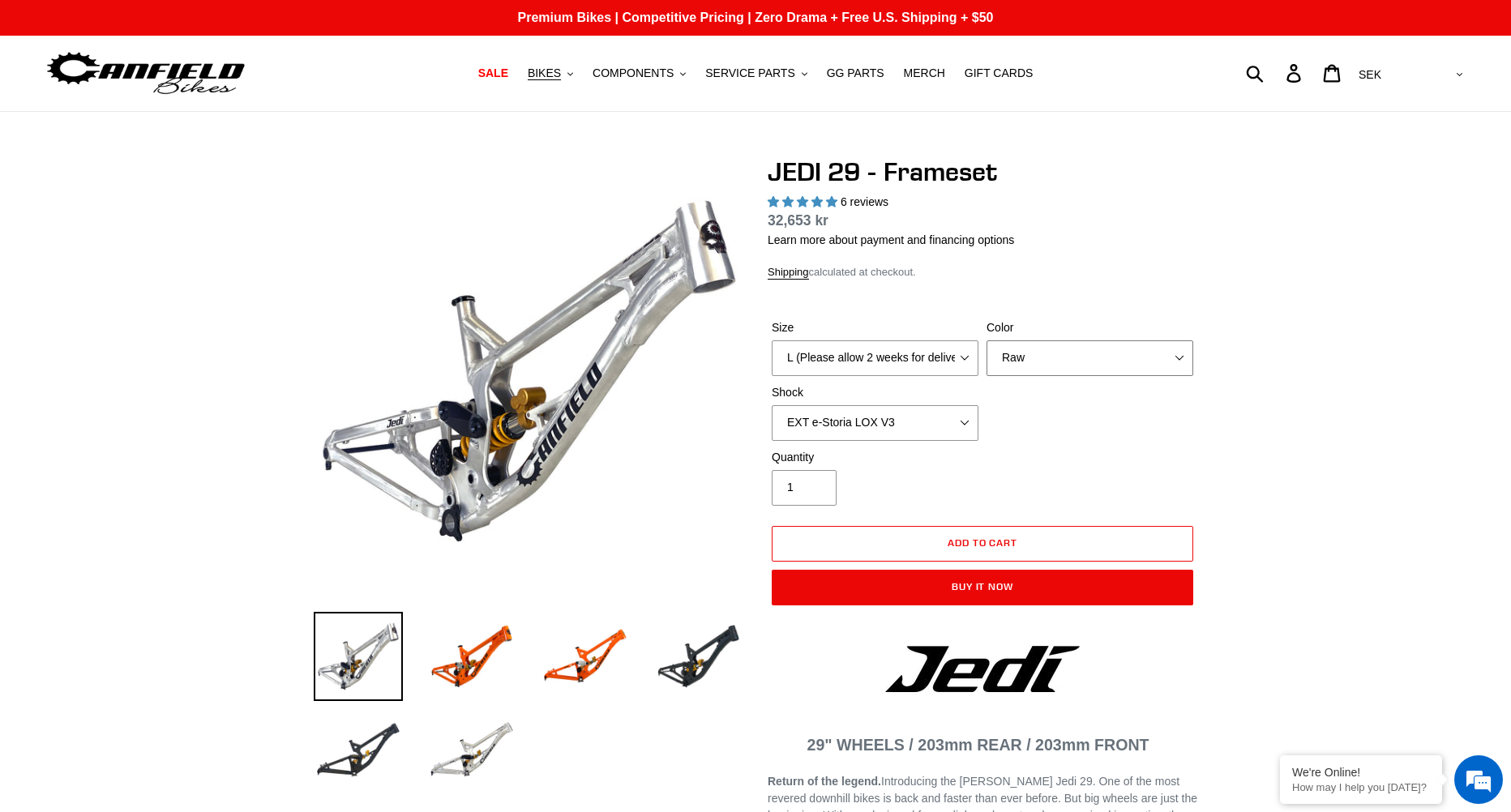
select select "Stealth Black"
click at [986, 341] on select "Orange Raw Stealth Black" at bounding box center [1089, 358] width 207 height 35
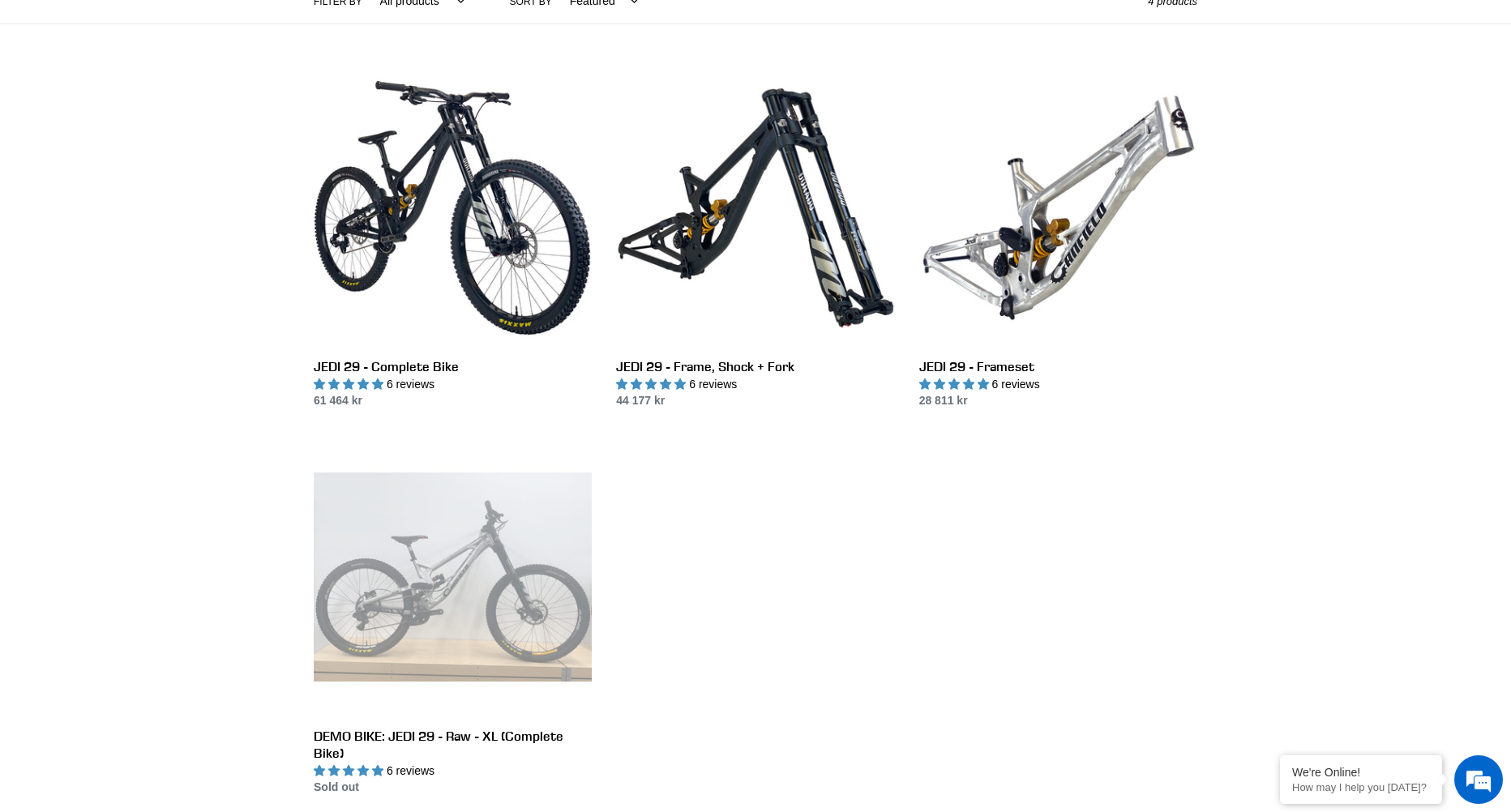
scroll to position [405, 0]
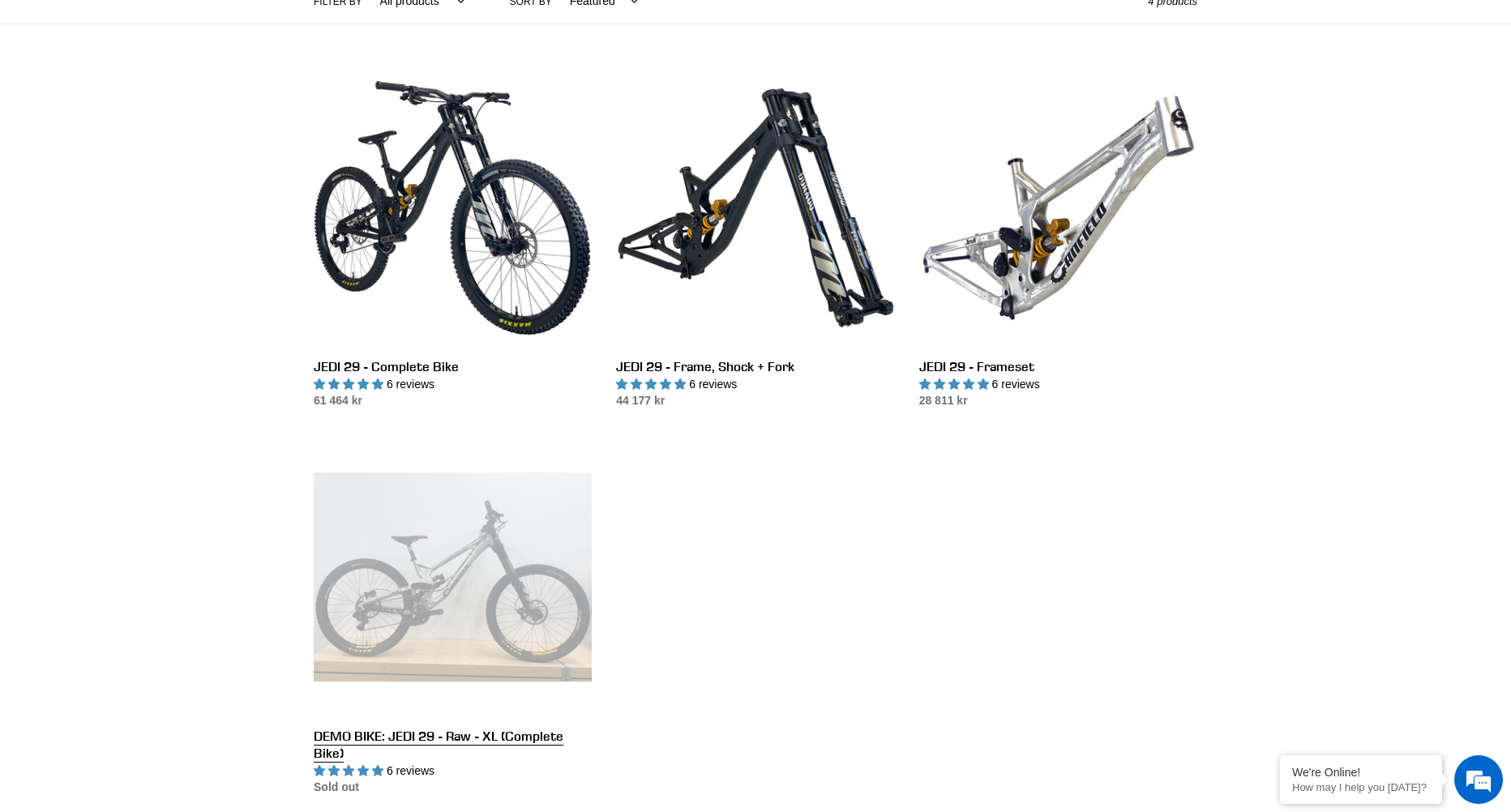
click at [427, 552] on link "DEMO BIKE: JEDI 29 - Raw - XL (Complete Bike)" at bounding box center [452, 617] width 278 height 358
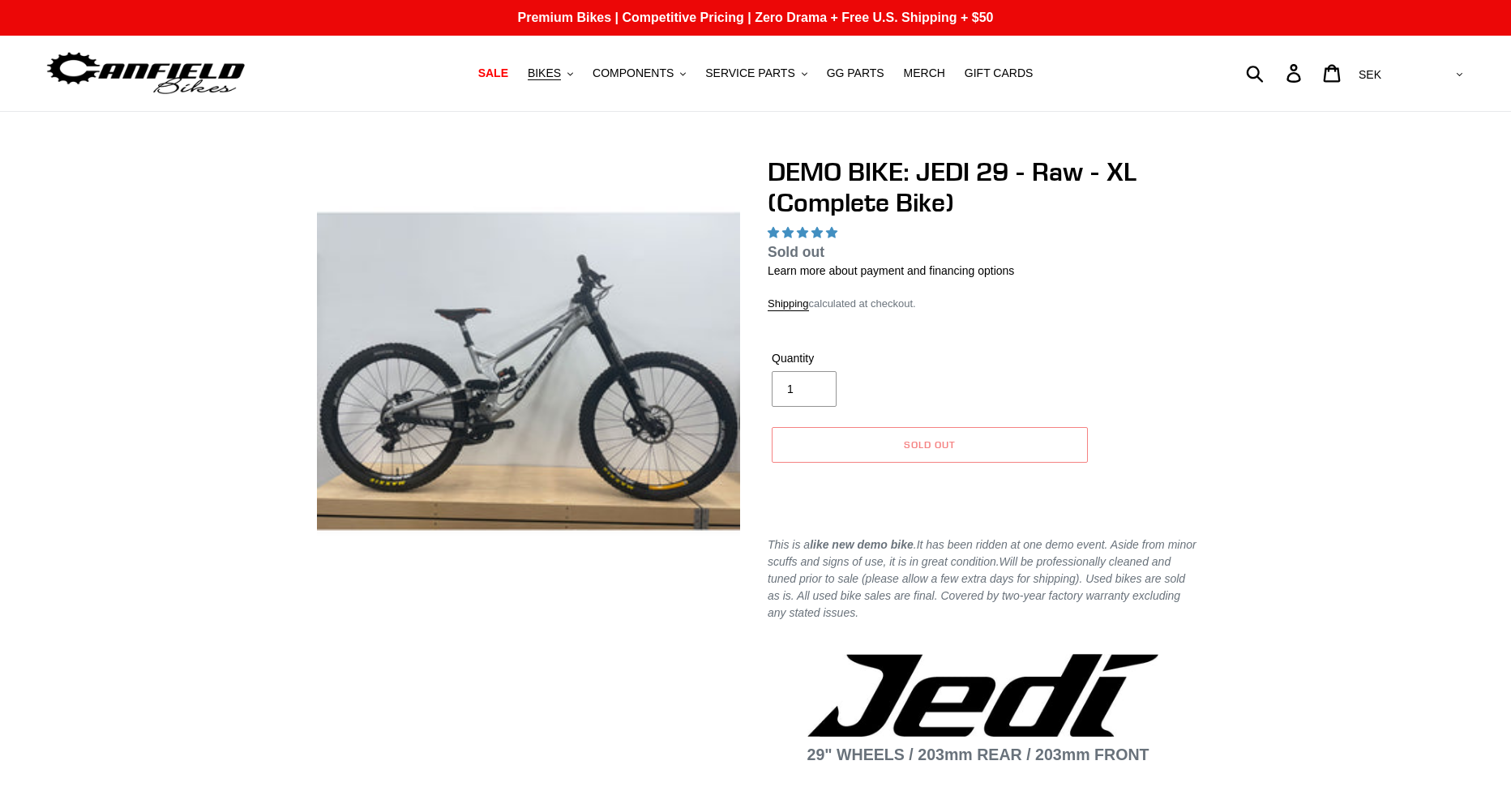
click at [517, 446] on img at bounding box center [528, 371] width 423 height 423
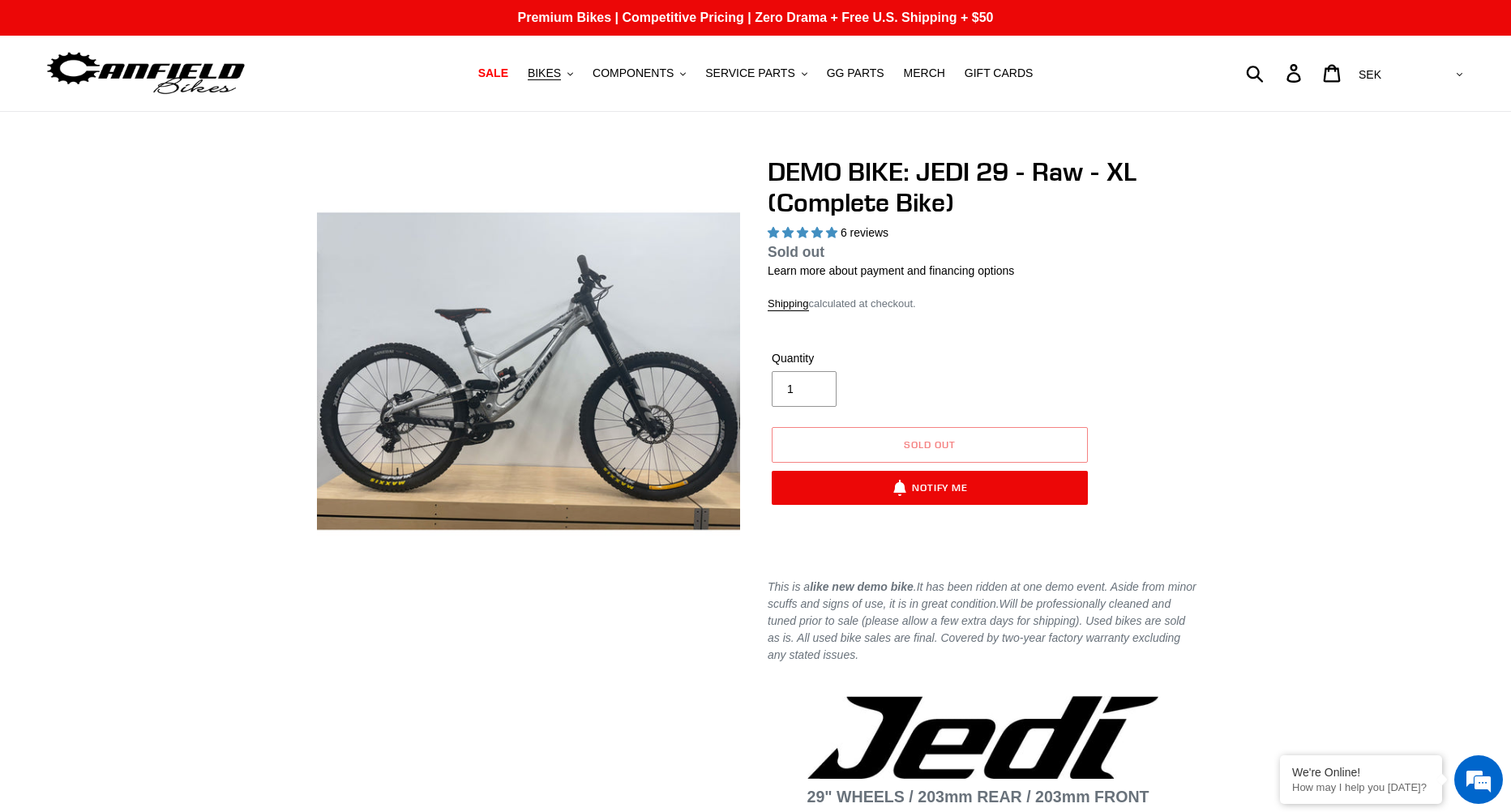
select select "highest-rating"
click at [531, 411] on img at bounding box center [528, 371] width 423 height 423
drag, startPoint x: 516, startPoint y: 408, endPoint x: 500, endPoint y: 420, distance: 20.0
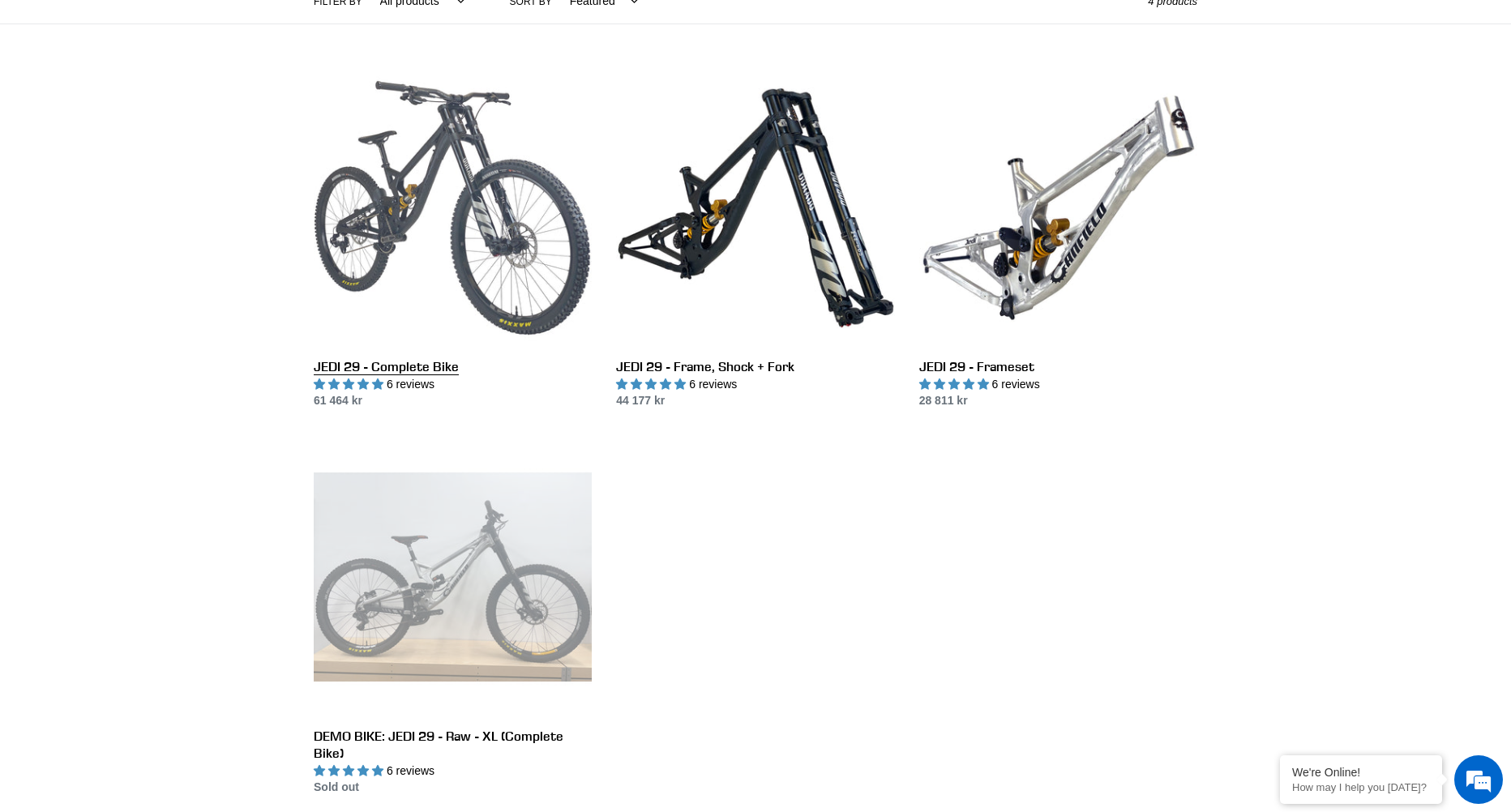
click at [440, 234] on link "JEDI 29 - Complete Bike" at bounding box center [452, 239] width 278 height 342
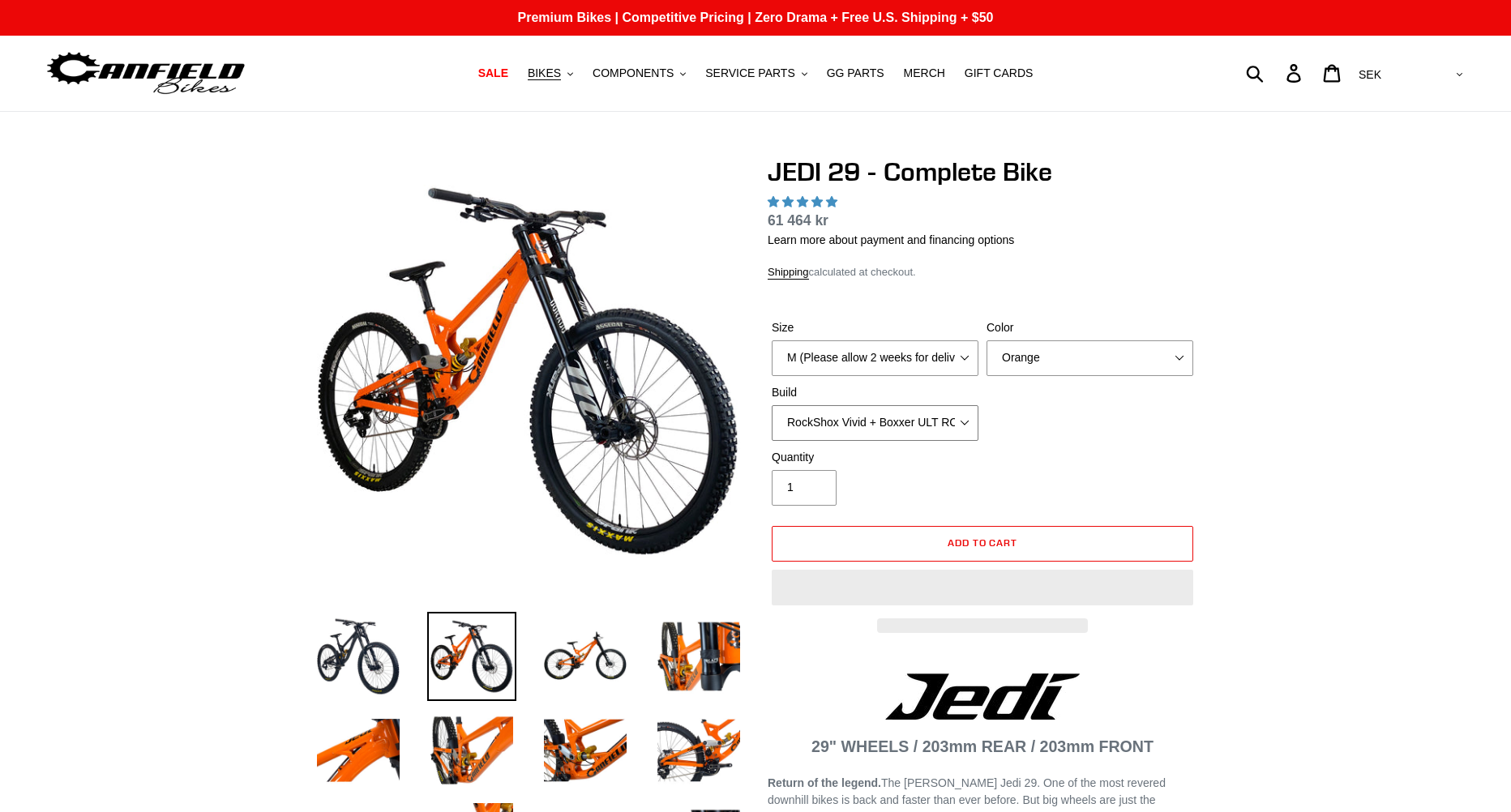
click at [893, 419] on select "RockShox Vivid + Boxxer ULT RC2 C3 200 + SRAM XO RockShox Vivid + Boxxer ULT RC…" at bounding box center [875, 423] width 207 height 35
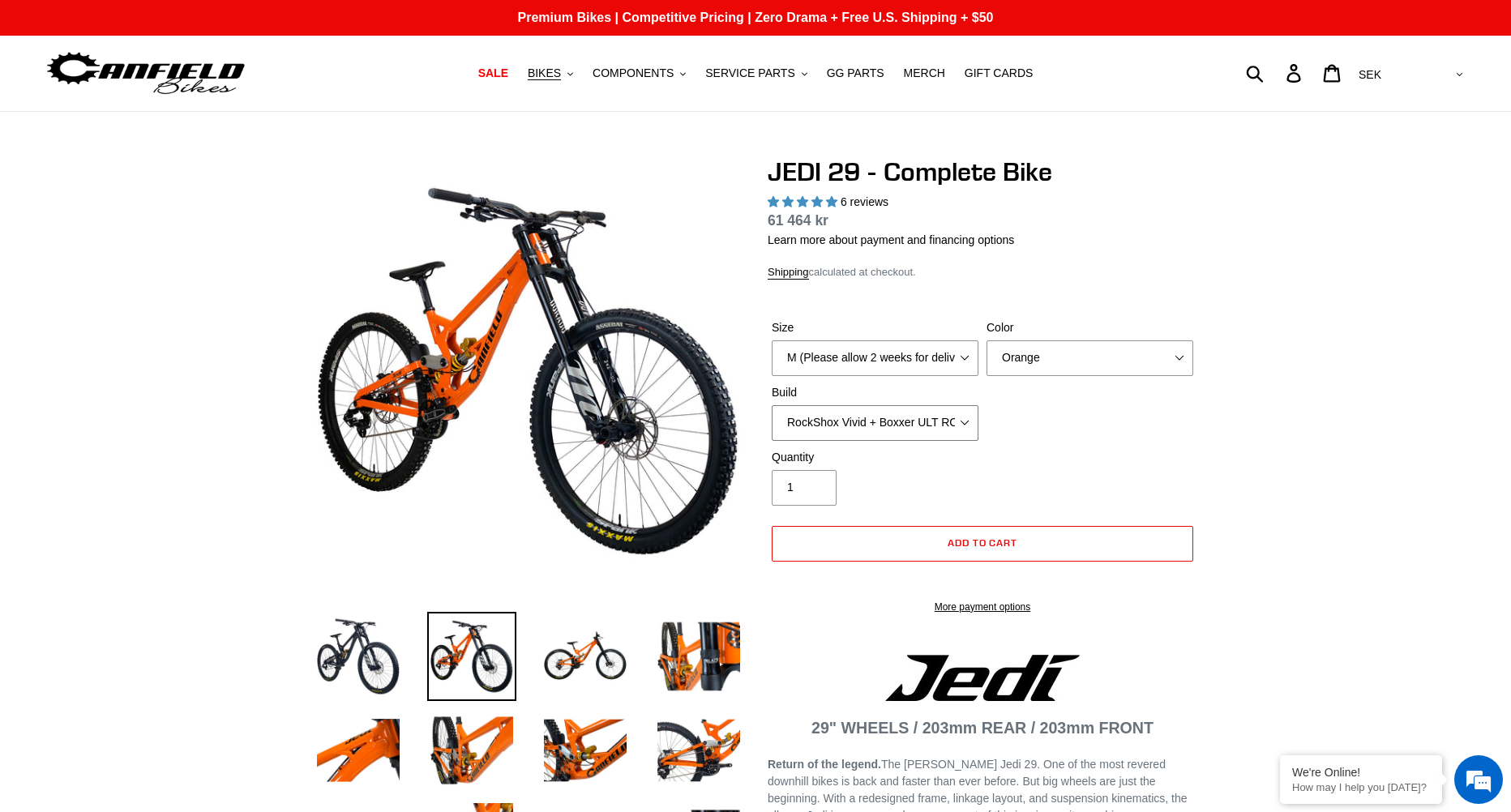
select select "highest-rating"
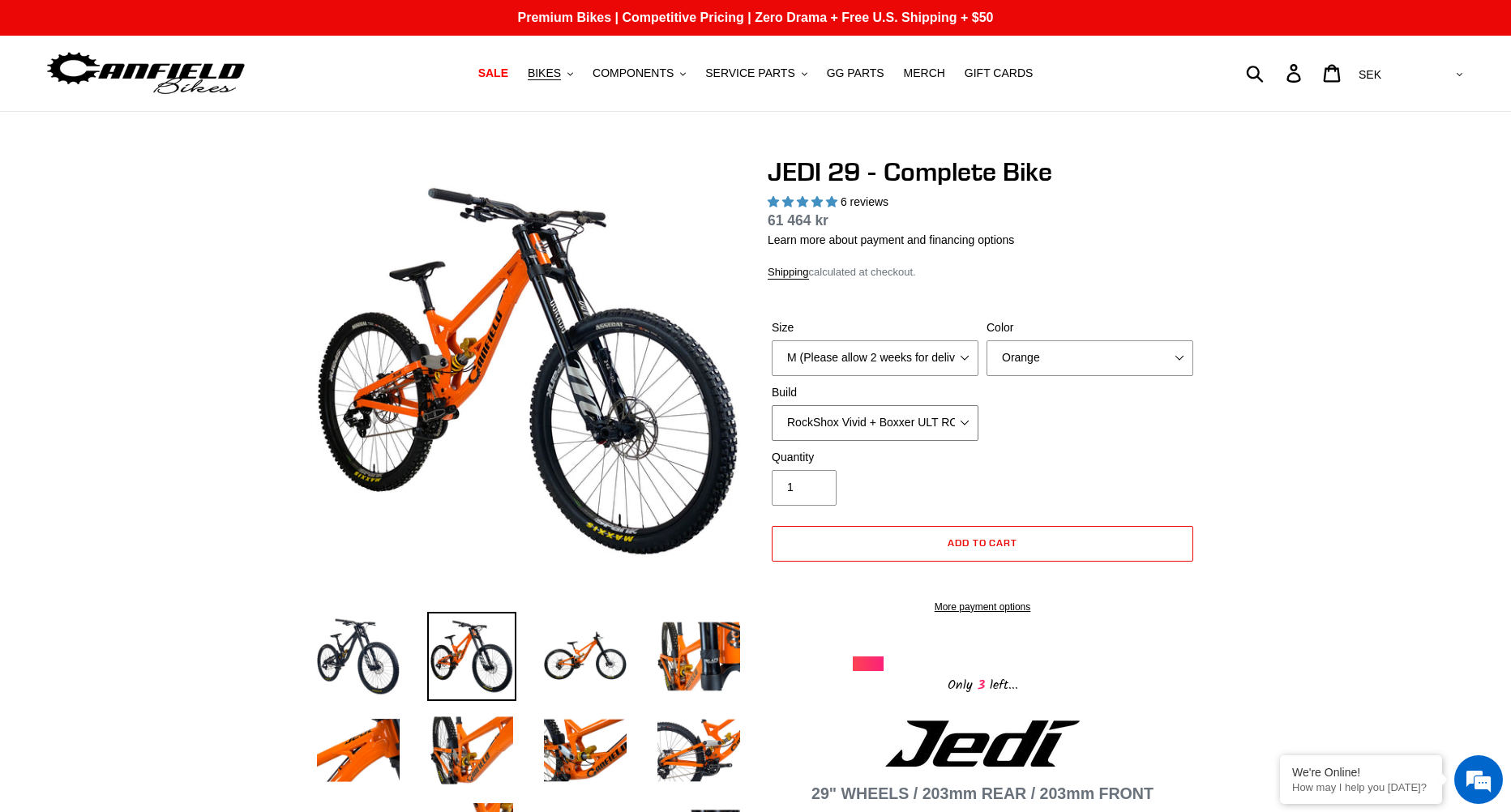
select select "EXT [PERSON_NAME] V3 + EXT Vaia 200 + SRAM XO"
click at [771, 405] on select "RockShox Vivid + Boxxer ULT RC2 C3 200 + SRAM XO RockShox Vivid + Boxxer ULT RC…" at bounding box center [875, 423] width 207 height 35
click at [1022, 348] on select "Orange Stealth Black Raw" at bounding box center [1089, 358] width 207 height 35
select select "Stealth Black"
click at [986, 341] on select "Orange Stealth Black Raw" at bounding box center [1089, 358] width 207 height 35
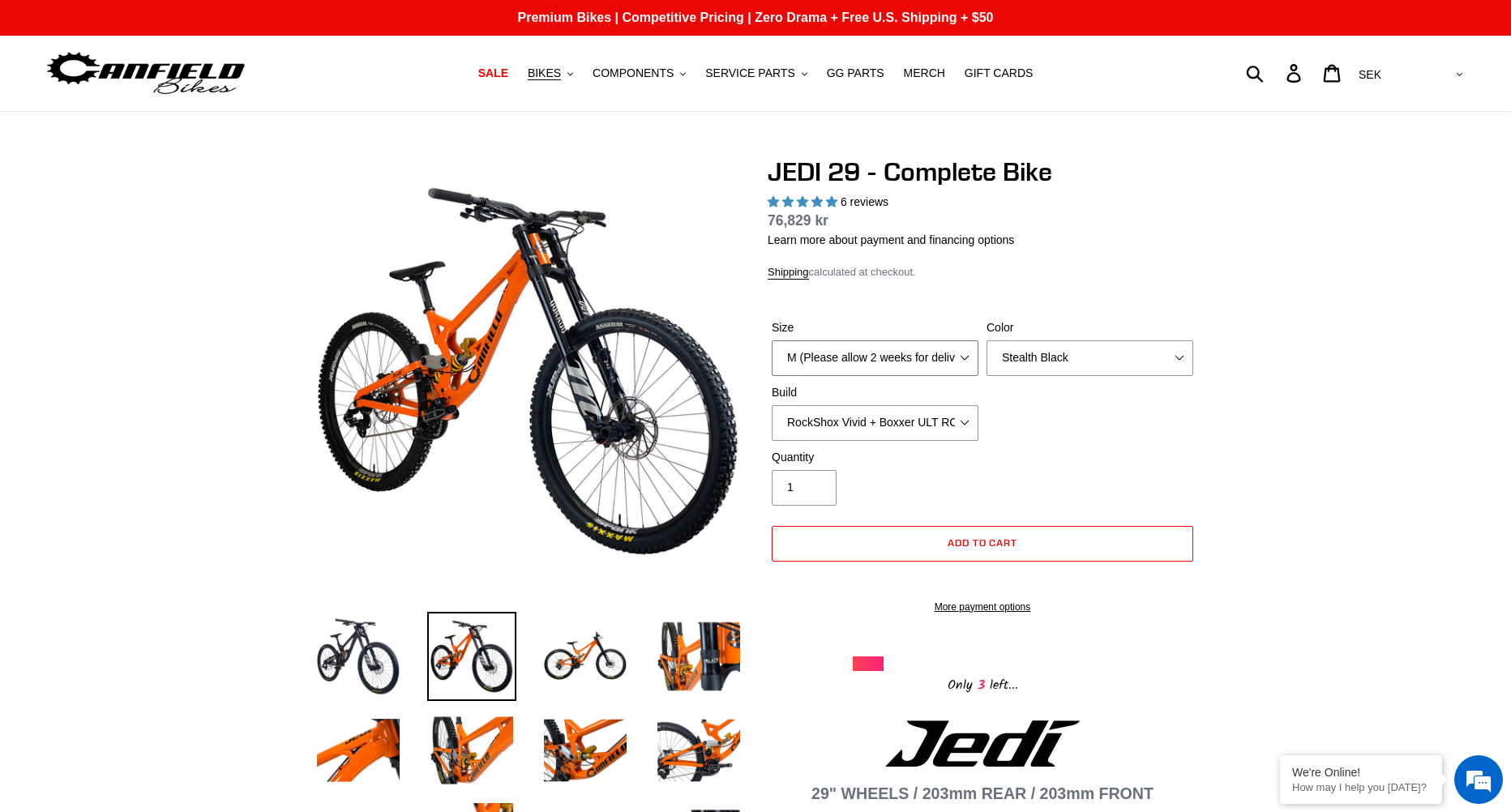
click at [931, 358] on select "M (Please allow 2 weeks for delivery) L (Please allow 2 weeks for delivery) XL …" at bounding box center [875, 358] width 207 height 35
select select "L (Please allow 2 weeks for delivery)"
click at [771, 341] on select "M (Please allow 2 weeks for delivery) L (Please allow 2 weeks for delivery) XL …" at bounding box center [875, 358] width 207 height 35
